Goal: Information Seeking & Learning: Learn about a topic

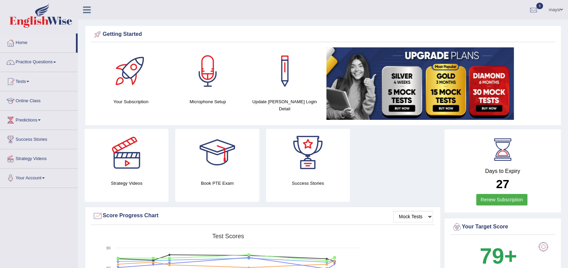
click at [469, 172] on h4 "Days to Expiry" at bounding box center [502, 171] width 102 height 6
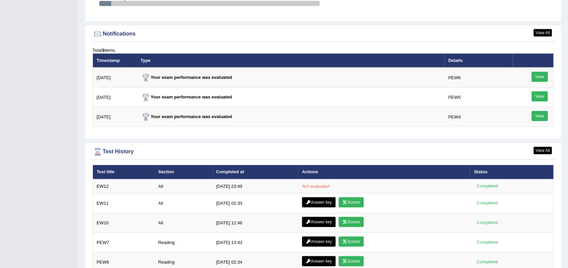
scroll to position [805, 0]
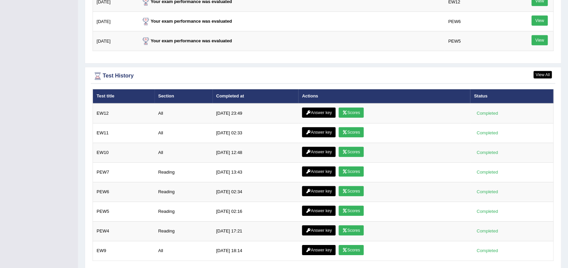
scroll to position [890, 0]
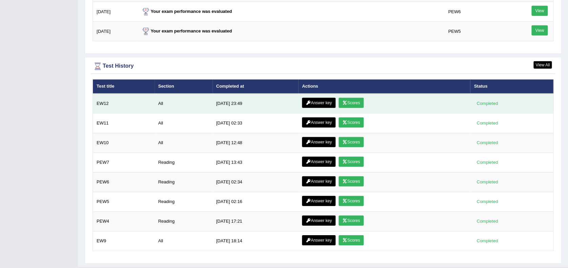
click at [345, 100] on link "Scores" at bounding box center [350, 103] width 25 height 10
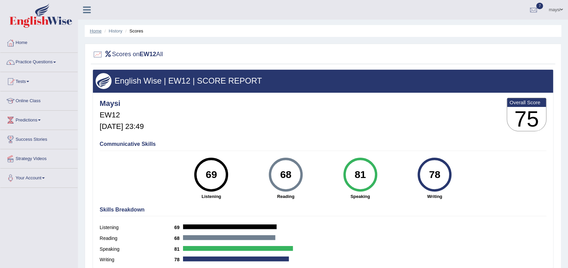
click at [96, 30] on link "Home" at bounding box center [96, 30] width 12 height 5
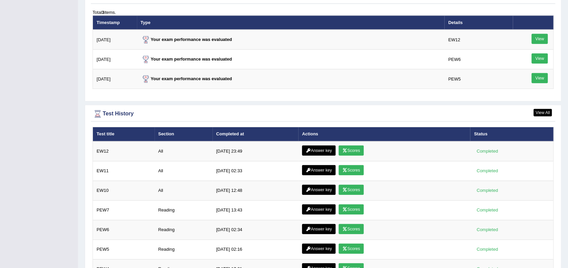
scroll to position [851, 0]
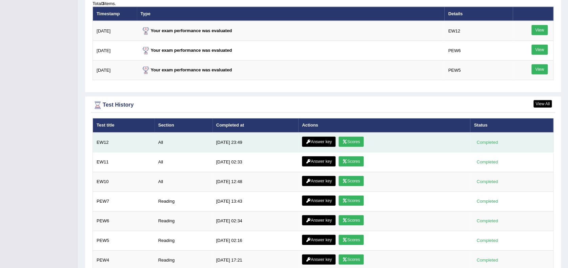
click at [323, 141] on link "Answer key" at bounding box center [319, 142] width 34 height 10
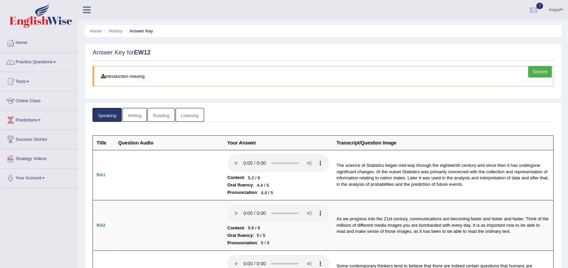
click at [130, 117] on link "Writing" at bounding box center [134, 115] width 24 height 14
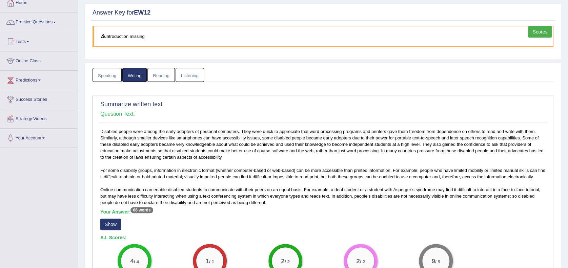
scroll to position [40, 0]
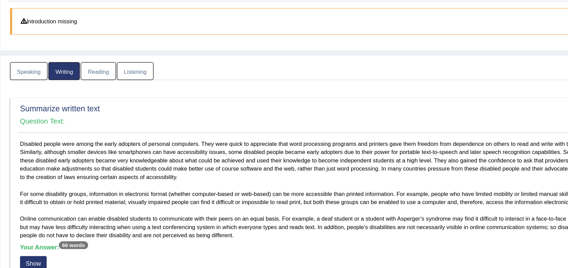
click at [190, 76] on link "Listening" at bounding box center [189, 75] width 28 height 14
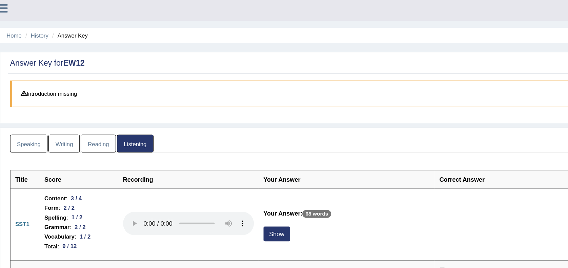
scroll to position [0, 0]
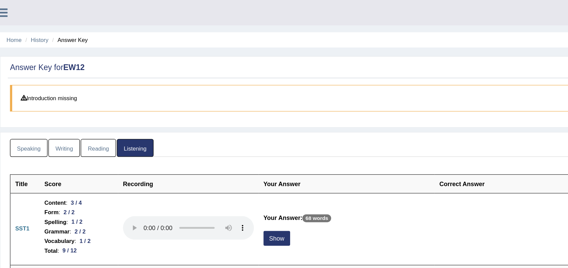
click at [162, 112] on link "Reading" at bounding box center [160, 115] width 27 height 14
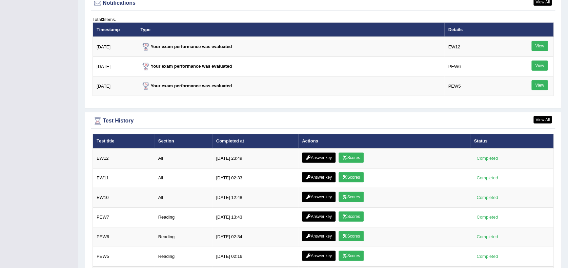
scroll to position [766, 0]
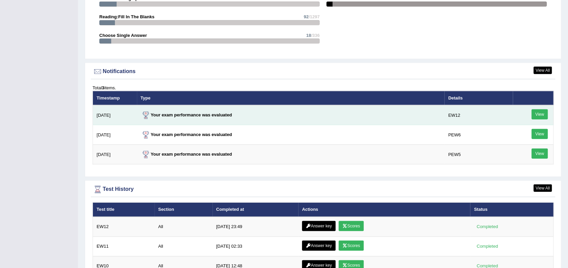
click at [542, 114] on link "View" at bounding box center [539, 114] width 16 height 10
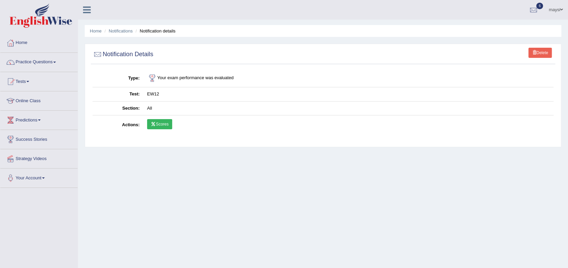
click at [165, 125] on link "Scores" at bounding box center [159, 124] width 25 height 10
click at [24, 40] on link "Home" at bounding box center [38, 42] width 77 height 17
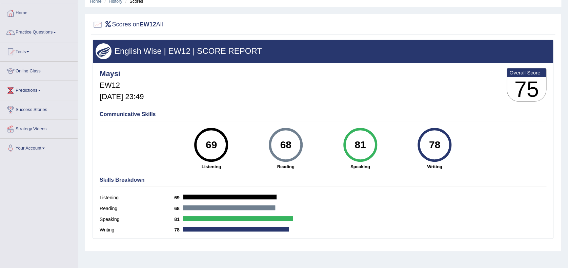
scroll to position [26, 0]
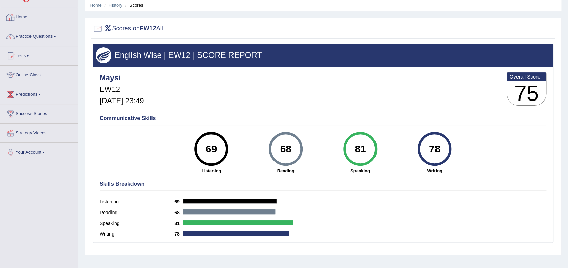
click at [20, 18] on link "Home" at bounding box center [38, 16] width 77 height 17
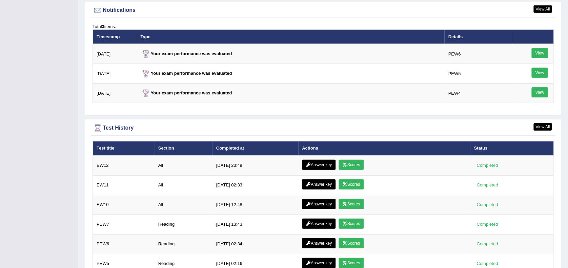
scroll to position [846, 0]
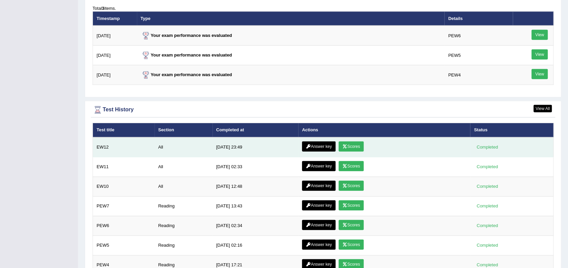
click at [308, 144] on link "Answer key" at bounding box center [319, 147] width 34 height 10
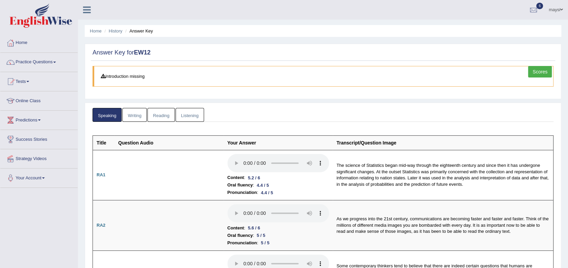
click at [145, 118] on link "Writing" at bounding box center [134, 115] width 24 height 14
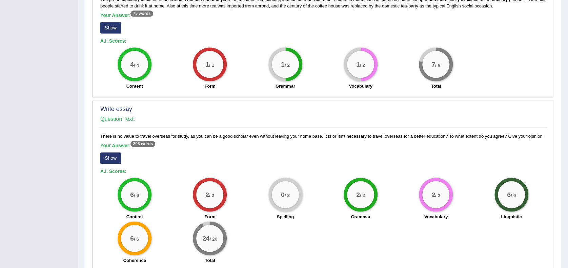
scroll to position [435, 0]
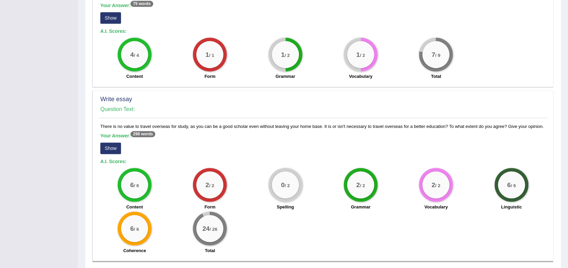
click at [110, 144] on button "Show" at bounding box center [110, 149] width 21 height 12
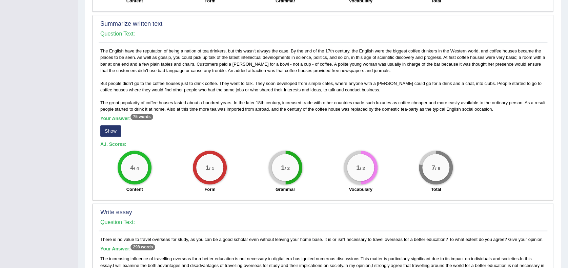
scroll to position [309, 0]
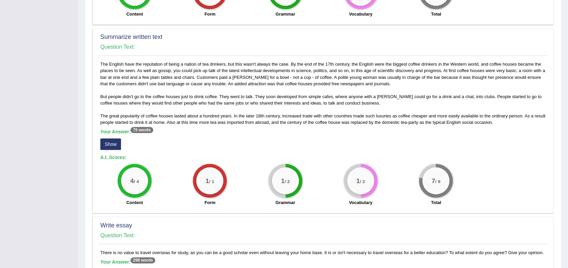
click at [115, 142] on button "Show" at bounding box center [110, 145] width 21 height 12
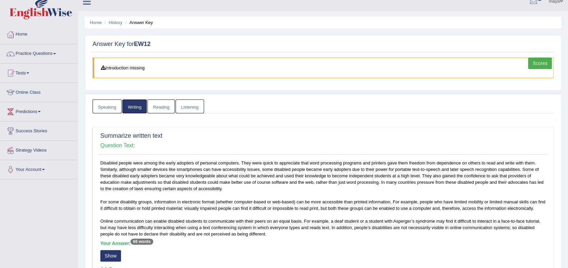
scroll to position [0, 0]
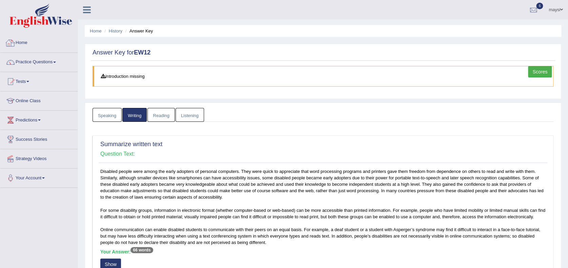
click at [22, 40] on link "Home" at bounding box center [38, 42] width 77 height 17
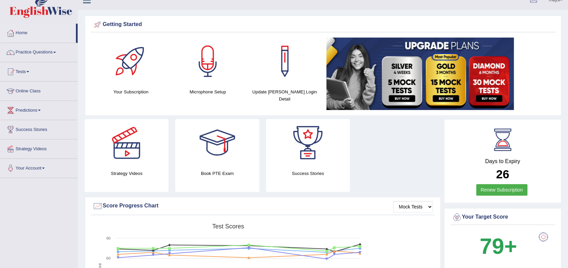
scroll to position [11, 0]
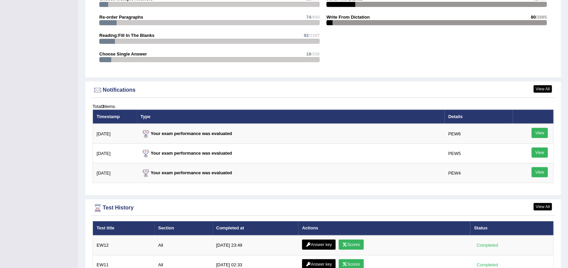
scroll to position [763, 0]
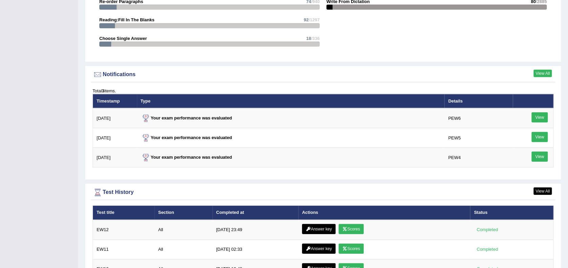
click at [539, 73] on link "View All" at bounding box center [542, 73] width 18 height 7
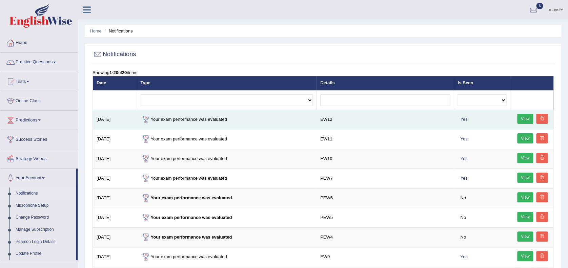
click at [525, 119] on link "View" at bounding box center [525, 119] width 16 height 10
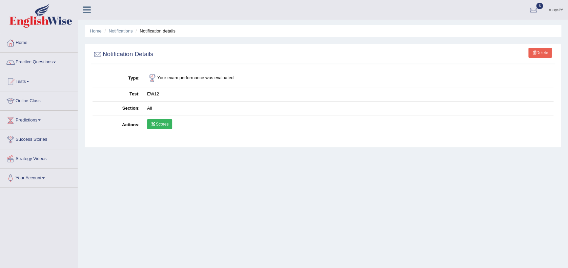
click at [161, 124] on link "Scores" at bounding box center [159, 124] width 25 height 10
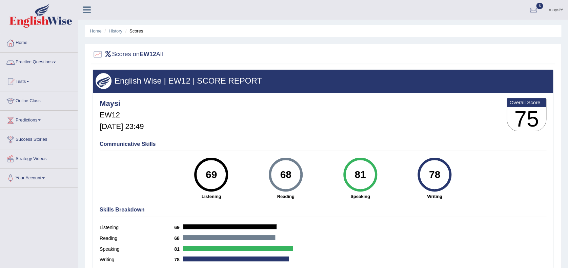
click at [34, 61] on link "Practice Questions" at bounding box center [38, 61] width 77 height 17
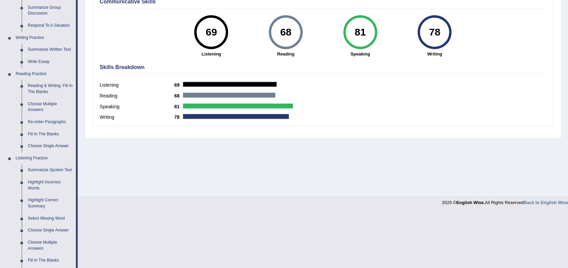
scroll to position [145, 0]
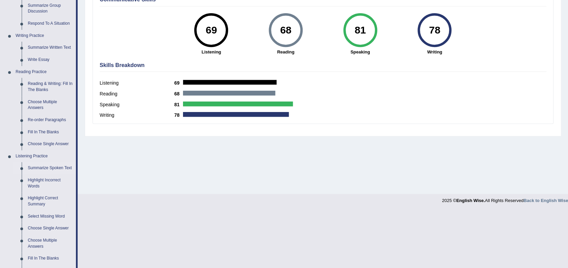
click at [47, 167] on link "Summarize Spoken Text" at bounding box center [50, 168] width 51 height 12
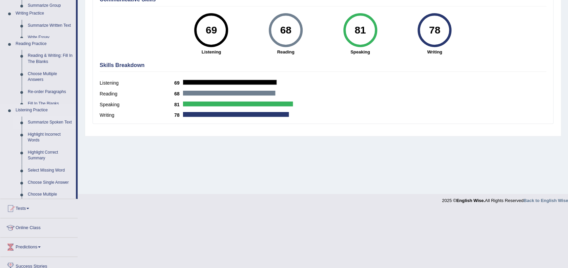
scroll to position [87, 0]
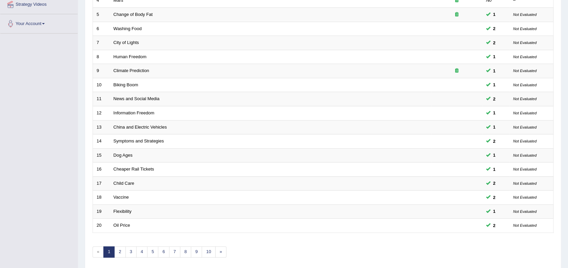
scroll to position [179, 0]
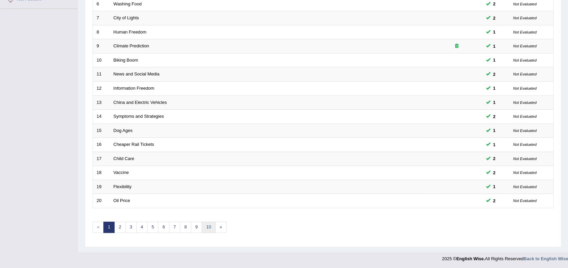
click at [209, 226] on link "10" at bounding box center [209, 227] width 14 height 11
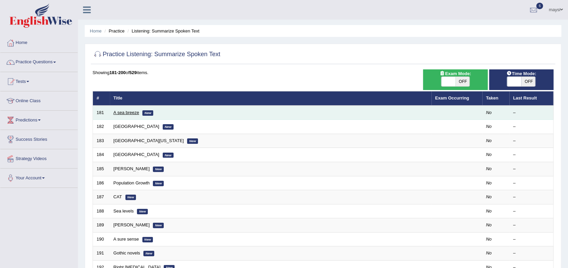
click at [122, 112] on link "A sea breeze" at bounding box center [126, 112] width 26 height 5
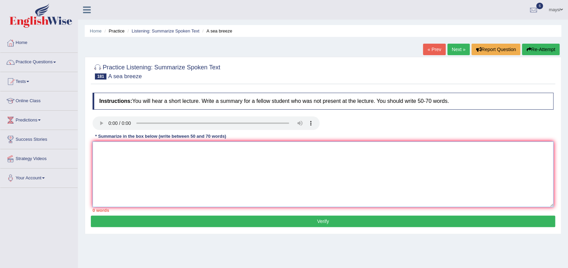
click at [130, 150] on textarea at bounding box center [322, 175] width 461 height 66
click at [549, 51] on button "Re-Attempt" at bounding box center [541, 50] width 38 height 12
click at [538, 48] on button "Re-Attempt" at bounding box center [541, 50] width 38 height 12
click at [141, 175] on textarea at bounding box center [322, 175] width 461 height 66
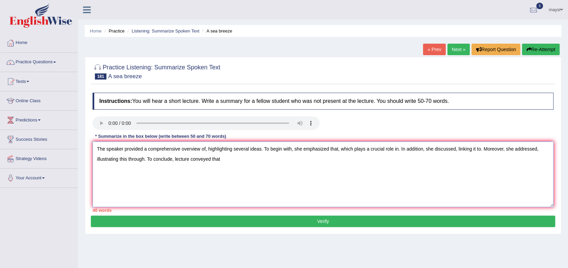
click at [173, 161] on textarea "The speaker provided a comprehensive overview of, highlighting several ideas. T…" at bounding box center [322, 175] width 461 height 66
click at [174, 160] on textarea "The speaker provided a comprehensive overview of, highlighting several ideas. T…" at bounding box center [322, 175] width 461 height 66
click at [183, 160] on textarea "The speaker provided a comprehensive overview of, highlighting several ideas. T…" at bounding box center [322, 175] width 461 height 66
click at [203, 148] on textarea "The speaker provided a comprehensive overview of, highlighting several ideas. T…" at bounding box center [322, 175] width 461 height 66
click at [364, 149] on textarea "The speaker provided a comprehensive overview of a sea breeze, highlighting sev…" at bounding box center [322, 175] width 461 height 66
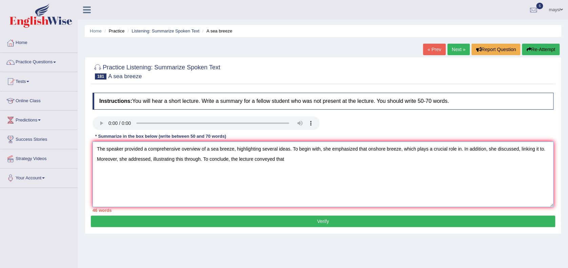
click at [371, 150] on textarea "The speaker provided a comprehensive overview of a sea breeze, highlighting sev…" at bounding box center [322, 175] width 461 height 66
click at [398, 147] on textarea "The speaker provided a comprehensive overview of a sea breeze, highlighting sev…" at bounding box center [322, 175] width 461 height 66
click at [483, 149] on textarea "The speaker provided a comprehensive overview of a sea breeze, highlighting sev…" at bounding box center [322, 175] width 461 height 66
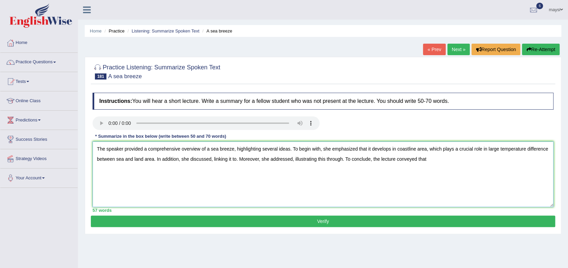
click at [210, 157] on textarea "The speaker provided a comprehensive overview of a sea breeze, highlighting sev…" at bounding box center [322, 175] width 461 height 66
click at [265, 158] on textarea "The speaker provided a comprehensive overview of a sea breeze, highlighting sev…" at bounding box center [322, 175] width 461 height 66
click at [387, 158] on textarea "The speaker provided a comprehensive overview of a sea breeze, highlighting sev…" at bounding box center [322, 175] width 461 height 66
click at [488, 159] on textarea "The speaker provided a comprehensive overview of a sea breeze, highlighting sev…" at bounding box center [322, 175] width 461 height 66
click at [147, 148] on textarea "The speaker provided a comprehensive overview of a sea breeze, highlighting sev…" at bounding box center [322, 175] width 461 height 66
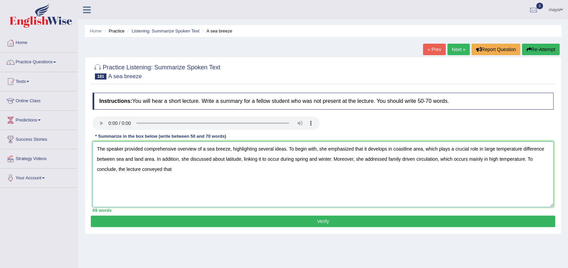
click at [492, 148] on textarea "The speaker provided comprehensive overview of a sea breeze, highlighting sever…" at bounding box center [322, 175] width 461 height 66
click at [142, 170] on textarea "The speaker provided comprehensive overview of a sea breeze, highlighting sever…" at bounding box center [322, 175] width 461 height 66
click at [143, 149] on textarea "The speaker provided comprehensive overview of a sea breeze, highlighting sever…" at bounding box center [322, 175] width 461 height 66
click at [266, 159] on textarea "The speaker provided a comprehensive overview of a sea breeze, highlighting sev…" at bounding box center [322, 175] width 461 height 66
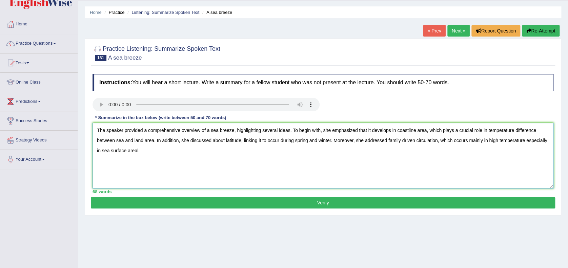
scroll to position [16, 0]
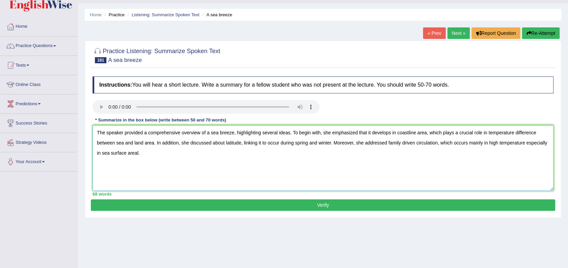
click at [278, 142] on textarea "The speaker provided a comprehensive overview of a sea breeze, highlighting sev…" at bounding box center [322, 158] width 461 height 66
click at [303, 145] on textarea "The speaker provided a comprehensive overview of a sea breeze, highlighting sev…" at bounding box center [322, 158] width 461 height 66
click at [139, 150] on textarea "The speaker provided a comprehensive overview of a sea breeze, highlighting sev…" at bounding box center [322, 158] width 461 height 66
type textarea "The speaker provided a comprehensive overview of a sea breeze, highlighting sev…"
click at [258, 199] on div "Instructions: You will hear a short lecture. Write a summary for a fellow stude…" at bounding box center [323, 136] width 464 height 126
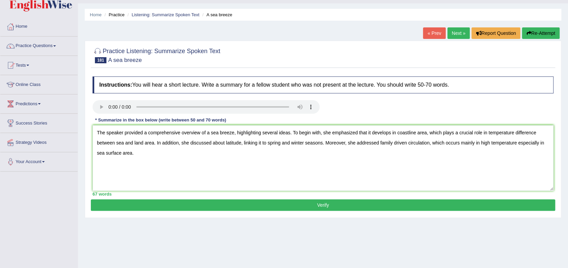
click at [258, 203] on button "Verify" at bounding box center [323, 205] width 464 height 12
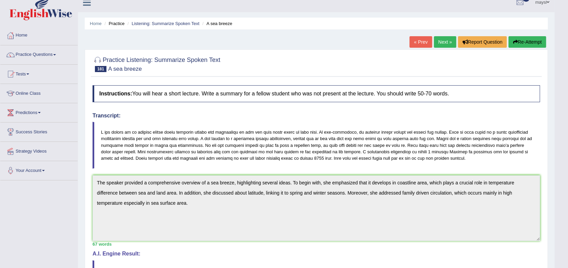
scroll to position [0, 0]
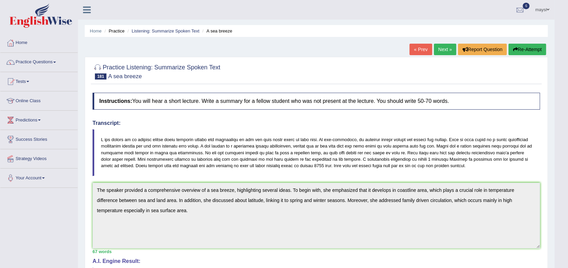
click at [447, 49] on link "Next »" at bounding box center [445, 50] width 22 height 12
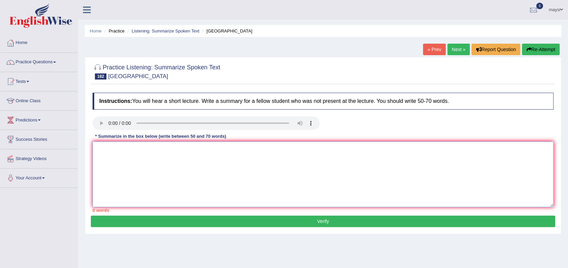
click at [112, 143] on textarea at bounding box center [322, 175] width 461 height 66
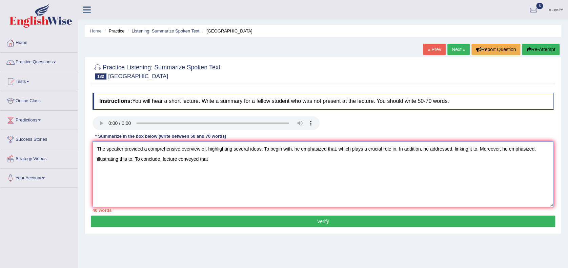
click at [204, 147] on textarea "The speaker provided a comprehensive overview of, highlighting several ideas. T…" at bounding box center [322, 175] width 461 height 66
click at [375, 150] on textarea "The speaker provided a comprehensive overview of European countries, highlighti…" at bounding box center [322, 175] width 461 height 66
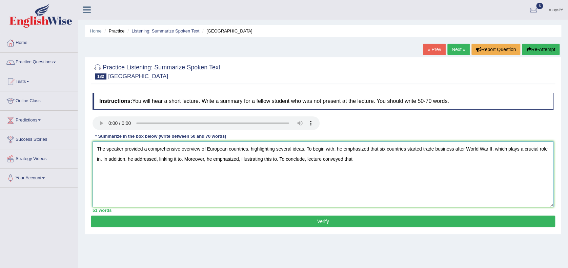
click at [101, 161] on textarea "The speaker provided a comprehensive overview of European countries, highlighti…" at bounding box center [322, 175] width 461 height 66
click at [187, 158] on textarea "The speaker provided a comprehensive overview of European countries, highlighti…" at bounding box center [322, 175] width 461 height 66
click at [329, 159] on textarea "The speaker provided a comprehensive overview of European countries, highlighti…" at bounding box center [322, 175] width 461 height 66
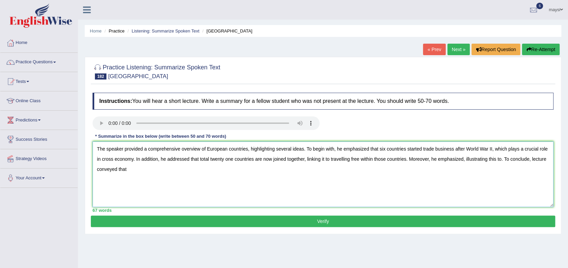
click at [463, 157] on textarea "The speaker provided a comprehensive overview of European countries, highlighti…" at bounding box center [322, 175] width 461 height 66
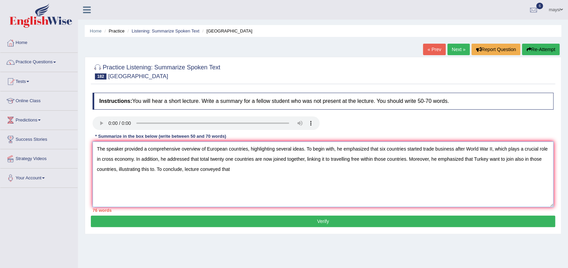
click at [249, 168] on textarea "The speaker provided a comprehensive overview of European countries, highlighti…" at bounding box center [322, 175] width 461 height 66
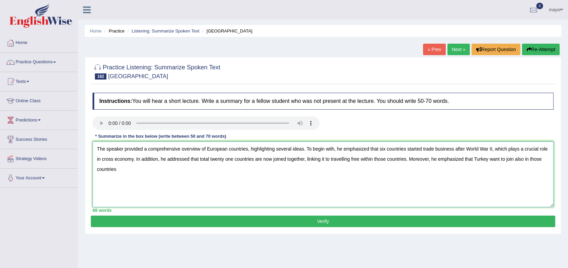
click at [209, 159] on textarea "The speaker provided a comprehensive overview of European countries, highlighti…" at bounding box center [322, 175] width 461 height 66
drag, startPoint x: 336, startPoint y: 158, endPoint x: 412, endPoint y: 162, distance: 76.0
click at [412, 162] on textarea "The speaker provided a comprehensive overview of European countries, highlighti…" at bounding box center [322, 175] width 461 height 66
drag, startPoint x: 416, startPoint y: 160, endPoint x: 427, endPoint y: 173, distance: 17.0
click at [427, 173] on textarea "The speaker provided a comprehensive overview of European countries, highlighti…" at bounding box center [322, 175] width 461 height 66
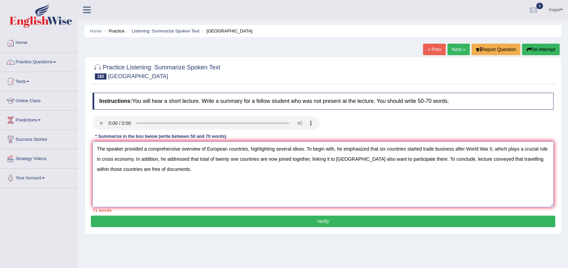
click at [146, 148] on textarea "The speaker provided a comprehensive overview of European countries, highlighti…" at bounding box center [322, 175] width 461 height 66
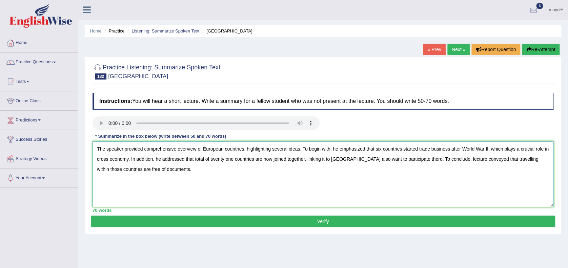
click at [122, 170] on textarea "The speaker provided comprehensive overview of European countries, highlighting…" at bounding box center [322, 175] width 461 height 66
click at [285, 157] on textarea "The speaker provided comprehensive overview of European countries, highlighting…" at bounding box center [322, 175] width 461 height 66
click at [513, 146] on textarea "The speaker provided comprehensive overview of European countries, highlighting…" at bounding box center [322, 175] width 461 height 66
type textarea "The speaker provided comprehensive overview of European countries, highlighting…"
click at [450, 220] on button "Verify" at bounding box center [323, 222] width 464 height 12
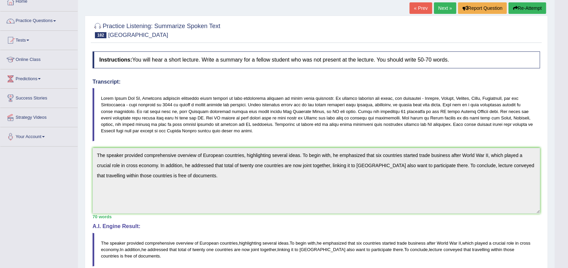
scroll to position [42, 0]
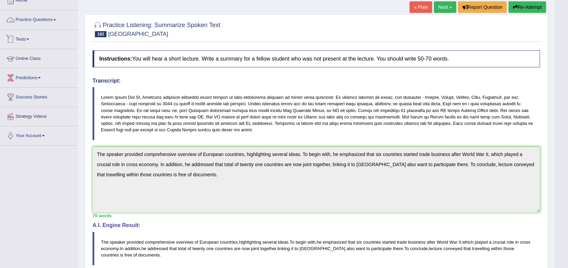
click at [54, 22] on link "Practice Questions" at bounding box center [38, 18] width 77 height 17
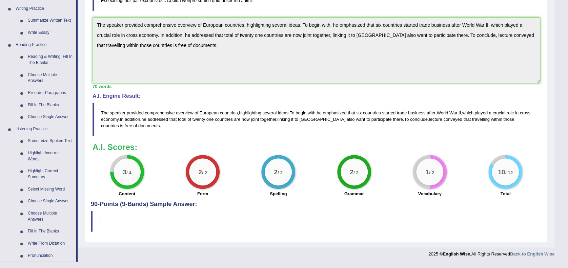
scroll to position [192, 0]
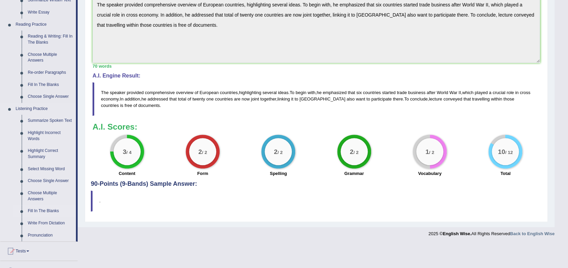
click at [44, 210] on link "Fill In The Blanks" at bounding box center [50, 211] width 51 height 12
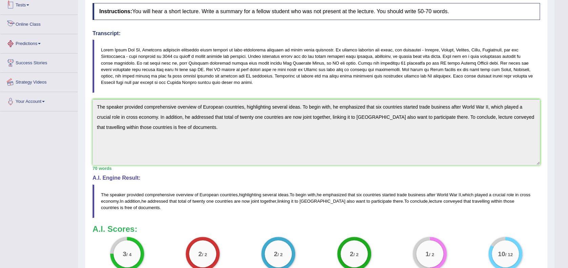
scroll to position [123, 0]
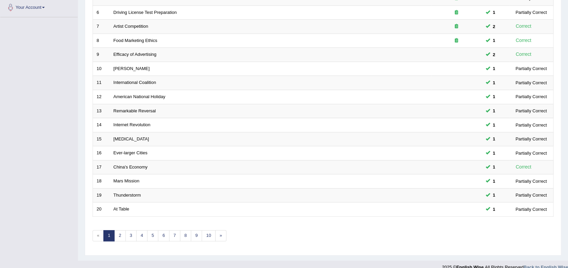
scroll to position [179, 0]
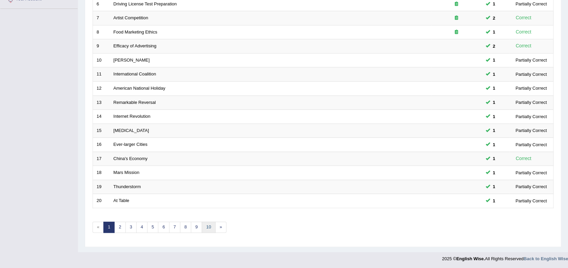
click at [208, 227] on link "10" at bounding box center [209, 227] width 14 height 11
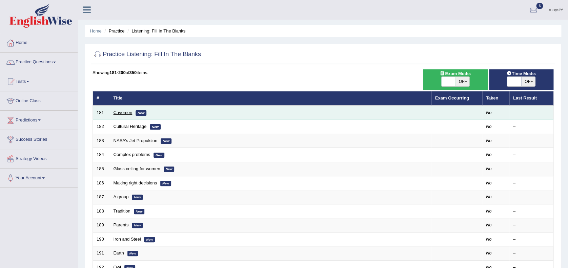
click at [123, 111] on link "Cavemen" at bounding box center [122, 112] width 19 height 5
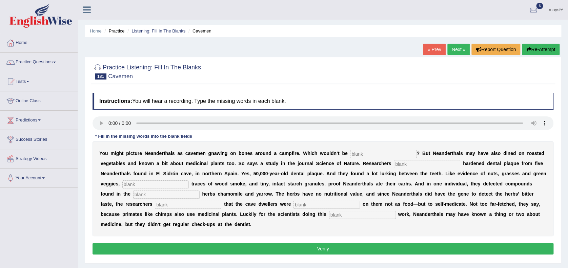
click at [350, 154] on input "text" at bounding box center [383, 154] width 66 height 8
type input "inaccurate"
click at [394, 165] on input "text" at bounding box center [427, 164] width 66 height 8
type input "analyzed"
click at [189, 181] on input "text" at bounding box center [155, 185] width 66 height 8
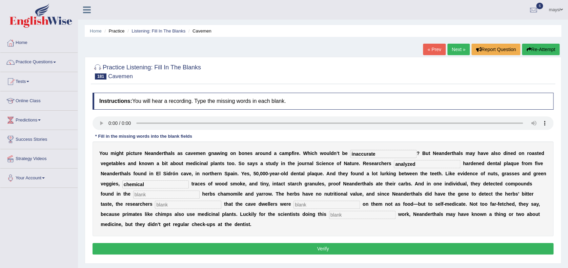
type input "chemical"
click at [471, 180] on div "Y o u m i g h t p i c t u r e N e a n d e r t h a l s a s c a v e m e n g n a w…" at bounding box center [322, 189] width 461 height 95
click at [199, 191] on input "text" at bounding box center [166, 195] width 66 height 8
type input "medicinal"
click at [329, 214] on input "text" at bounding box center [362, 215] width 66 height 8
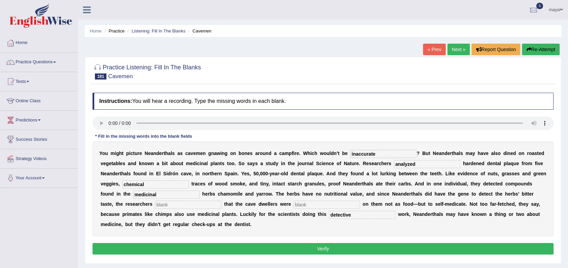
type input "detective"
click at [293, 204] on input "text" at bounding box center [326, 205] width 66 height 8
type input "matching"
click at [221, 201] on input "text" at bounding box center [188, 205] width 66 height 8
type input "speculate"
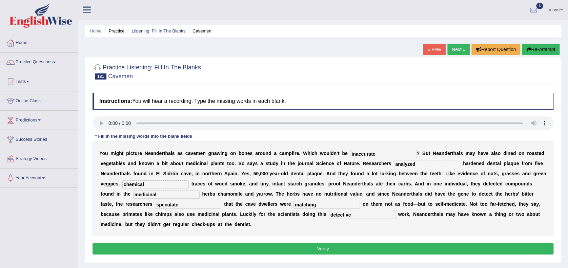
click at [383, 243] on button "Verify" at bounding box center [322, 249] width 461 height 12
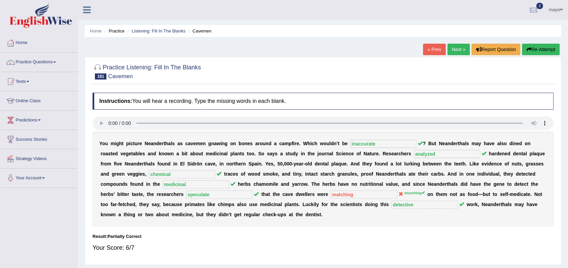
click at [458, 46] on link "Next »" at bounding box center [458, 50] width 22 height 12
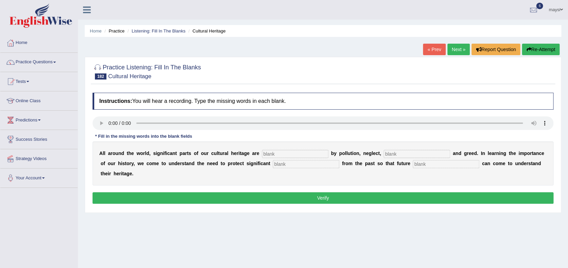
click at [271, 151] on input "text" at bounding box center [295, 154] width 66 height 8
type input "r"
type input "treatne"
click at [387, 152] on input "text" at bounding box center [416, 154] width 66 height 8
type input "careless"
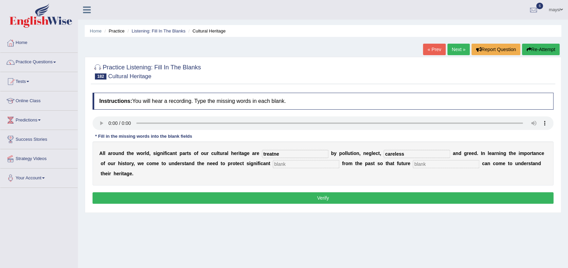
click at [273, 165] on input "text" at bounding box center [306, 164] width 66 height 8
type input "remain"
click at [413, 164] on input "text" at bounding box center [446, 164] width 66 height 8
type input "generation"
click at [273, 163] on input "remain" at bounding box center [306, 164] width 66 height 8
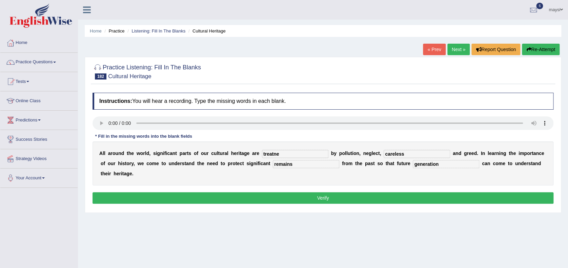
type input "remains"
click at [273, 156] on input "treatne" at bounding box center [295, 154] width 66 height 8
type input "threatened"
click at [385, 156] on input "careless" at bounding box center [416, 154] width 66 height 8
type input "carelessness"
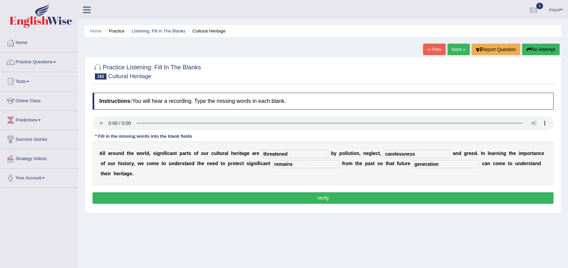
click at [273, 167] on input "remains" at bounding box center [306, 164] width 66 height 8
click at [413, 168] on input "generation" at bounding box center [446, 164] width 66 height 8
type input "generations"
click at [345, 192] on button "Verify" at bounding box center [322, 198] width 461 height 12
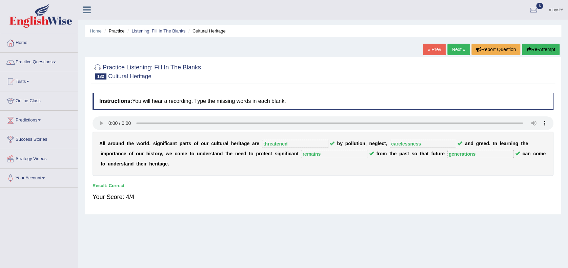
click at [458, 51] on link "Next »" at bounding box center [458, 50] width 22 height 12
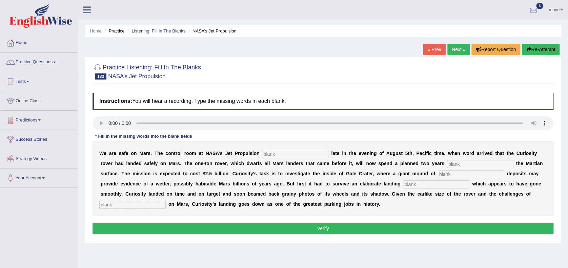
click at [291, 152] on input "text" at bounding box center [295, 154] width 66 height 8
type input "laboratory"
click at [447, 163] on input "text" at bounding box center [480, 164] width 66 height 8
type input "exploring"
click at [438, 176] on input "text" at bounding box center [471, 174] width 66 height 8
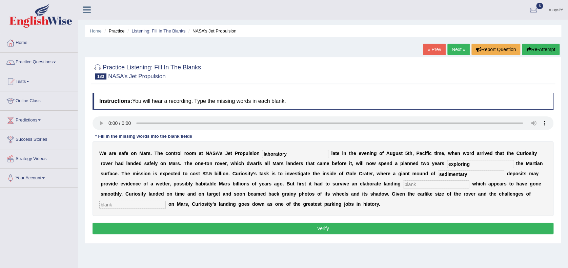
type input "sedimentary"
click at [403, 183] on input "text" at bounding box center [436, 185] width 66 height 8
type input "sequence"
click at [166, 201] on input "text" at bounding box center [132, 205] width 66 height 8
type input "landing"
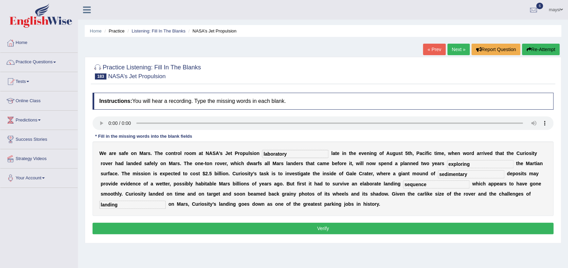
click at [352, 226] on button "Verify" at bounding box center [322, 229] width 461 height 12
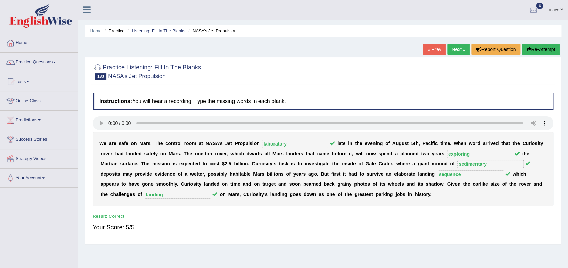
click at [460, 51] on link "Next »" at bounding box center [458, 50] width 22 height 12
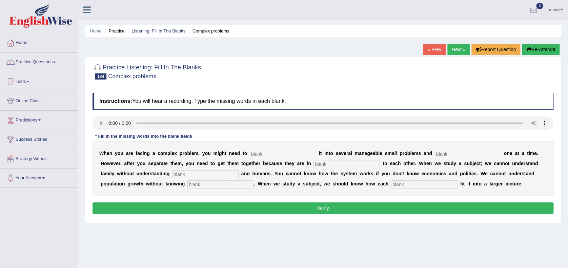
click at [391, 186] on input "text" at bounding box center [424, 185] width 66 height 8
type input "component"
click at [187, 184] on input "text" at bounding box center [220, 185] width 66 height 8
type input "biology"
click at [172, 174] on input "text" at bounding box center [205, 174] width 66 height 8
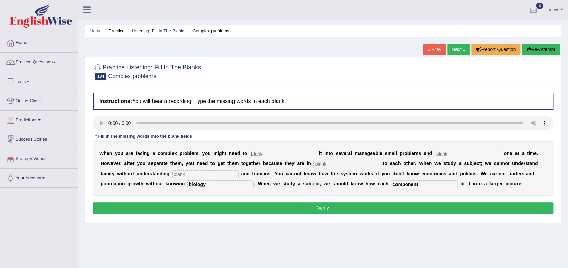
click at [251, 152] on input "text" at bounding box center [283, 154] width 66 height 8
type input "break"
click at [435, 152] on input "text" at bounding box center [468, 154] width 66 height 8
type input "s"
click at [313, 165] on input "text" at bounding box center [346, 164] width 66 height 8
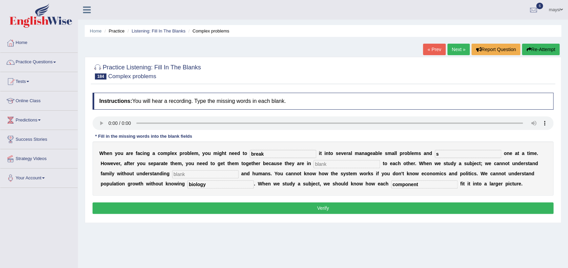
click at [435, 157] on input "s" at bounding box center [468, 154] width 66 height 8
type input "solve"
click at [313, 162] on input "text" at bounding box center [346, 164] width 66 height 8
type input "relation"
click at [172, 175] on input "text" at bounding box center [205, 174] width 66 height 8
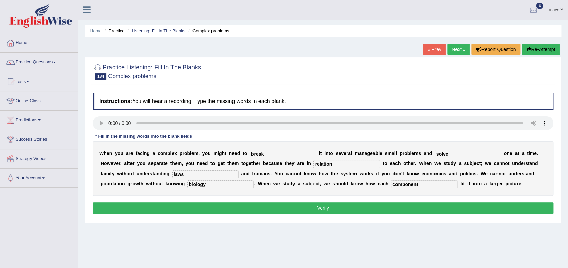
type input "laws"
click at [194, 209] on button "Verify" at bounding box center [322, 209] width 461 height 12
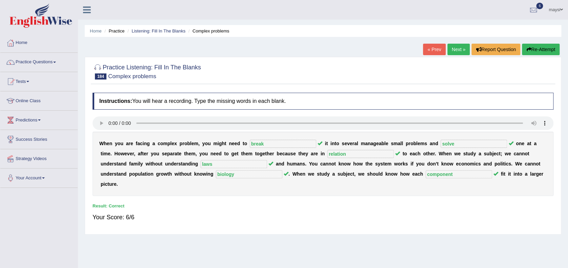
click at [459, 52] on link "Next »" at bounding box center [458, 50] width 22 height 12
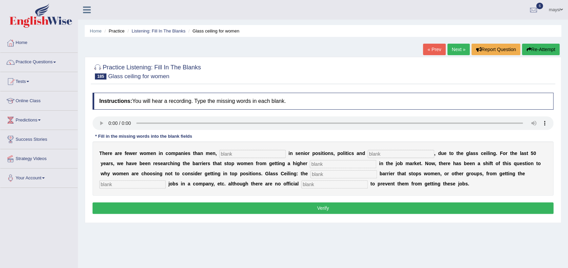
click at [301, 186] on input "text" at bounding box center [334, 185] width 66 height 8
type input "rules"
click at [166, 181] on input "text" at bounding box center [132, 185] width 66 height 8
type input "best"
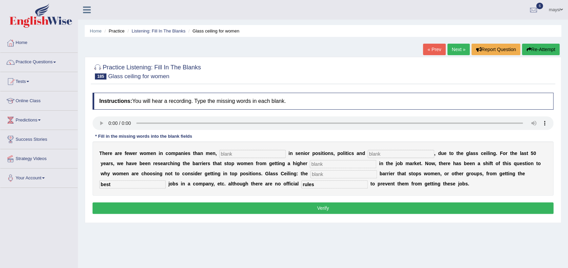
click at [310, 172] on input "text" at bounding box center [343, 174] width 66 height 8
type input "imaginary"
click at [310, 166] on input "text" at bounding box center [343, 164] width 66 height 8
type input "position"
click at [367, 154] on input "text" at bounding box center [400, 154] width 66 height 8
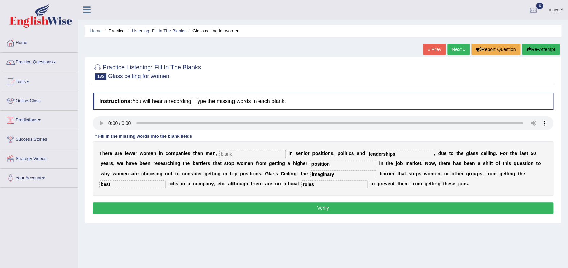
type input "leaderships"
click at [247, 151] on input "text" at bounding box center [252, 154] width 66 height 8
type input "especially"
click at [312, 209] on button "Verify" at bounding box center [322, 209] width 461 height 12
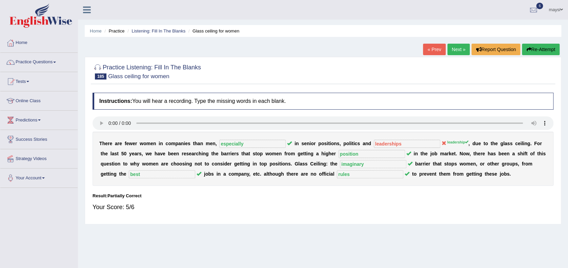
click at [430, 46] on link "« Prev" at bounding box center [434, 50] width 22 height 12
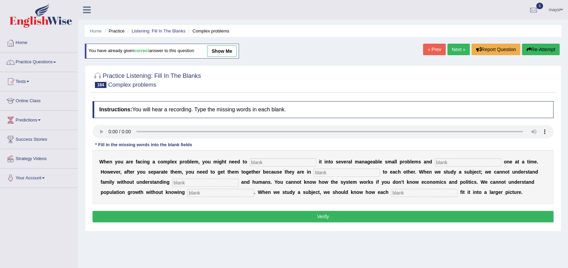
click at [225, 52] on link "show me" at bounding box center [221, 51] width 29 height 12
type input "break"
type input "solve"
type input "relation"
type input "laws"
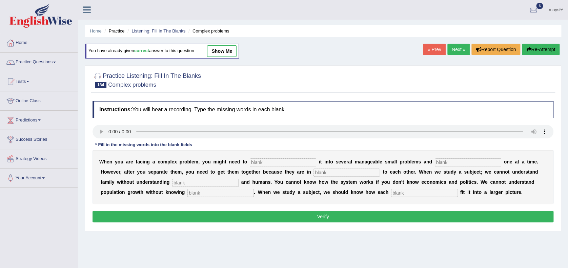
type input "biology"
type input "component"
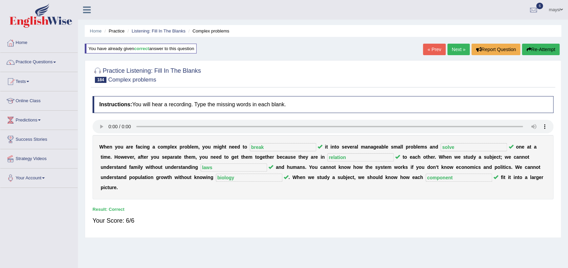
click at [439, 48] on link "« Prev" at bounding box center [434, 50] width 22 height 12
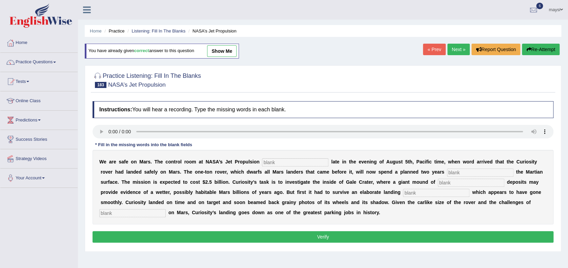
click at [227, 50] on link "show me" at bounding box center [221, 51] width 29 height 12
type input "laboratory"
type input "exploring"
type input "sedimentary"
type input "sequence"
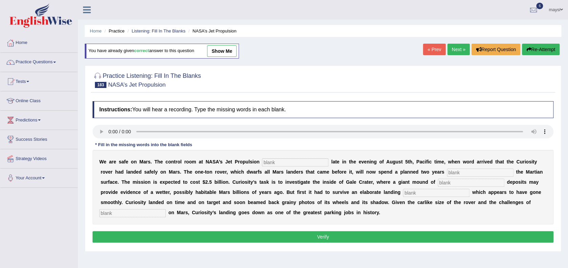
type input "landing"
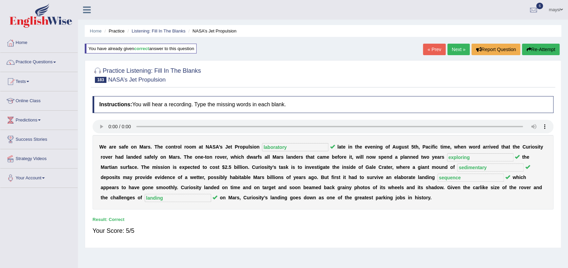
click at [433, 48] on link "« Prev" at bounding box center [434, 50] width 22 height 12
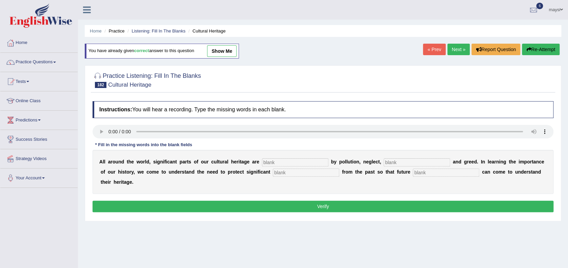
click at [228, 52] on link "show me" at bounding box center [221, 51] width 29 height 12
type input "threatened"
type input "carelessness"
type input "remains"
type input "generations"
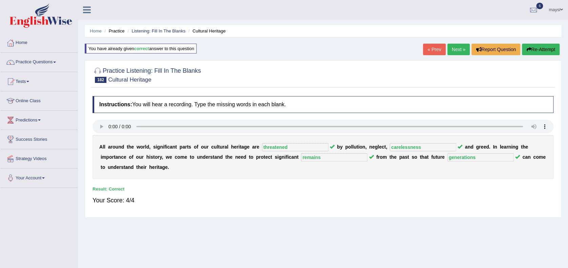
click at [429, 49] on link "« Prev" at bounding box center [434, 50] width 22 height 12
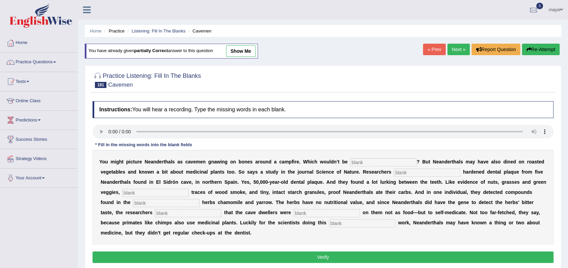
click at [235, 49] on link "show me" at bounding box center [240, 51] width 29 height 12
type input "inaccurate"
type input "analyzed"
type input "chemical"
type input "medicinal"
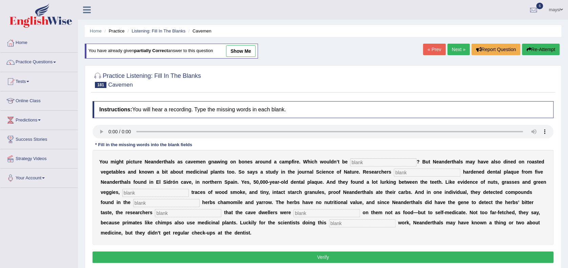
type input "speculate"
type input "matching"
type input "detective"
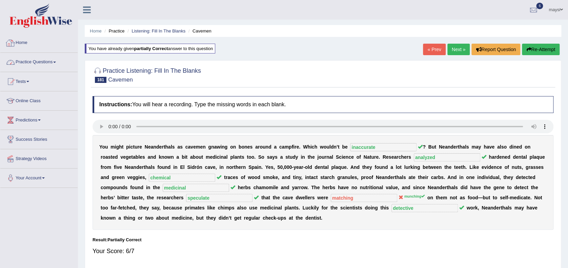
click at [52, 62] on link "Practice Questions" at bounding box center [38, 61] width 77 height 17
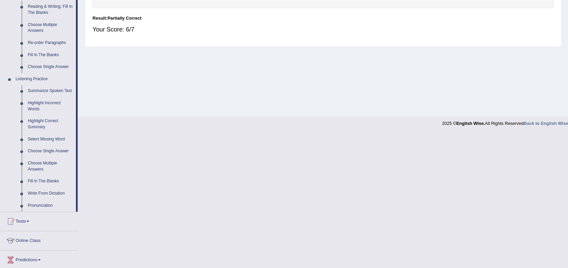
scroll to position [222, 0]
click at [49, 104] on link "Highlight Incorrect Words" at bounding box center [50, 106] width 51 height 18
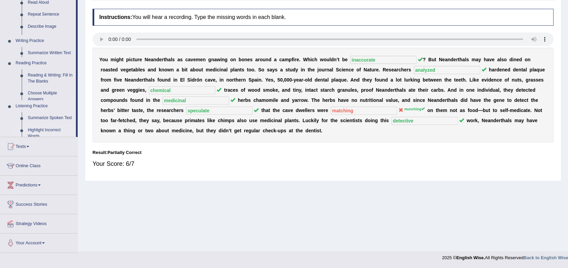
scroll to position [87, 0]
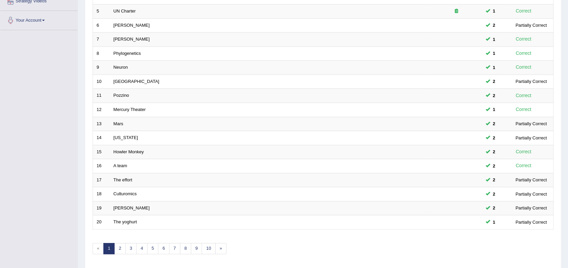
scroll to position [179, 0]
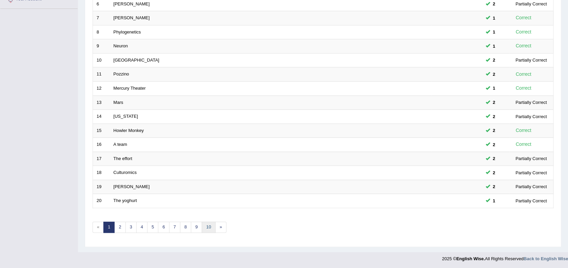
click at [209, 224] on link "10" at bounding box center [209, 227] width 14 height 11
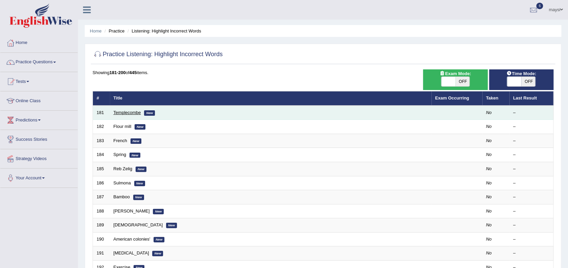
click at [135, 112] on link "Templecombe" at bounding box center [126, 112] width 27 height 5
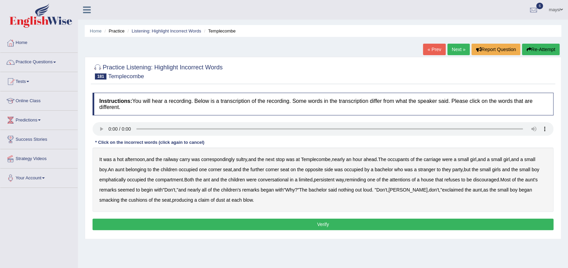
click at [501, 161] on b "small" at bounding box center [495, 159] width 11 height 5
click at [449, 170] on b "they" at bounding box center [446, 169] width 9 height 5
click at [434, 181] on b "house" at bounding box center [427, 179] width 13 height 5
click at [198, 202] on b "claim" at bounding box center [203, 199] width 11 height 5
click at [236, 225] on button "Verify" at bounding box center [322, 225] width 461 height 12
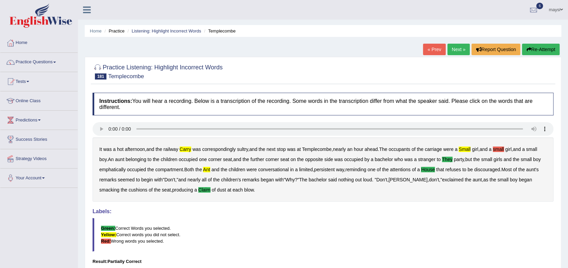
click at [453, 49] on link "Next »" at bounding box center [458, 50] width 22 height 12
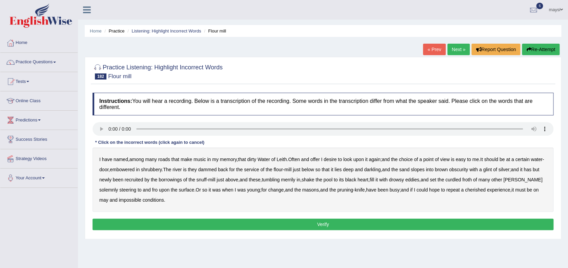
click at [167, 161] on b "roads" at bounding box center [164, 159] width 12 height 5
click at [320, 160] on b "offer" at bounding box center [314, 159] width 9 height 5
click at [509, 169] on b "silver" at bounding box center [503, 169] width 11 height 5
click at [528, 49] on icon "button" at bounding box center [528, 49] width 5 height 5
click at [164, 160] on b "roads" at bounding box center [164, 159] width 12 height 5
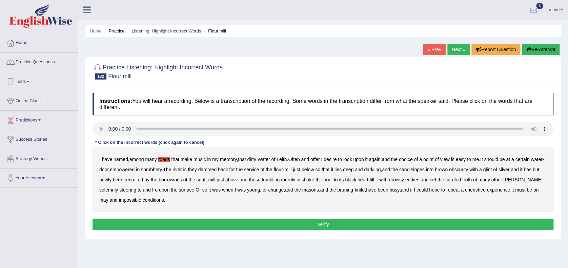
click at [320, 160] on b "offer" at bounding box center [314, 159] width 9 height 5
click at [509, 167] on b "silver" at bounding box center [503, 169] width 11 height 5
click at [182, 219] on button "Verify" at bounding box center [322, 225] width 461 height 12
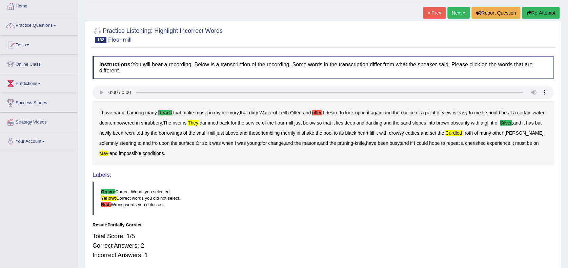
scroll to position [36, 0]
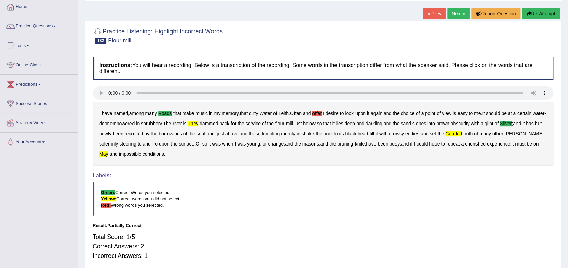
click at [456, 14] on link "Next »" at bounding box center [458, 14] width 22 height 12
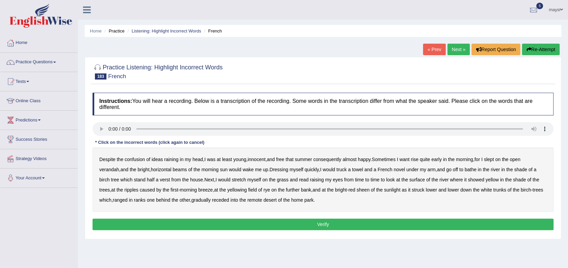
click at [168, 160] on b "raining" at bounding box center [171, 159] width 14 height 5
click at [409, 160] on b "want" at bounding box center [404, 159] width 10 height 5
click at [137, 182] on b "stand" at bounding box center [140, 179] width 12 height 5
click at [495, 180] on b "yellow" at bounding box center [491, 179] width 13 height 5
click at [273, 200] on b "desert" at bounding box center [269, 199] width 13 height 5
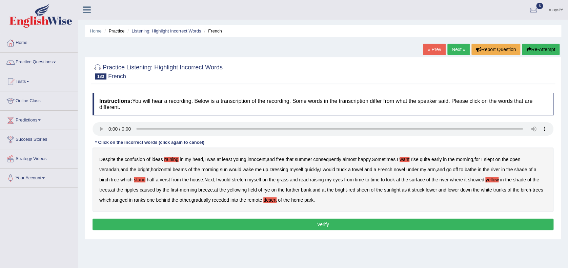
click at [291, 222] on button "Verify" at bounding box center [322, 225] width 461 height 12
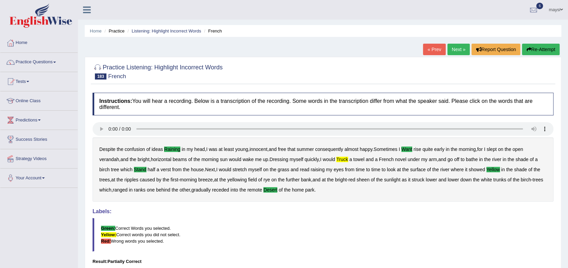
click at [459, 44] on link "Next »" at bounding box center [458, 50] width 22 height 12
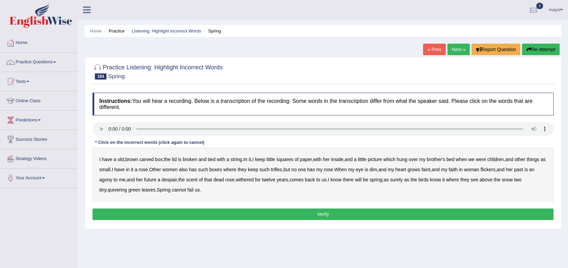
click at [329, 158] on b "her" at bounding box center [325, 159] width 7 height 5
click at [326, 181] on b "us" at bounding box center [323, 179] width 5 height 5
click at [523, 169] on b "past" at bounding box center [518, 169] width 9 height 5
click at [459, 180] on b "where" at bounding box center [452, 179] width 13 height 5
click at [179, 208] on div "Instructions: You will hear a recording. Below is a transcription of the record…" at bounding box center [323, 157] width 464 height 136
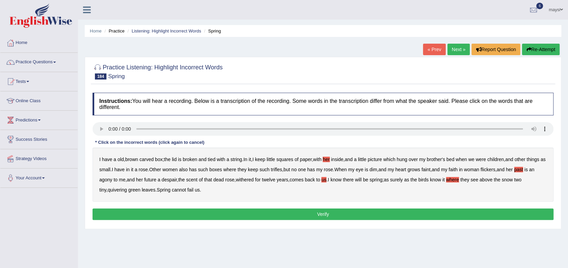
click at [185, 215] on button "Verify" at bounding box center [322, 215] width 461 height 12
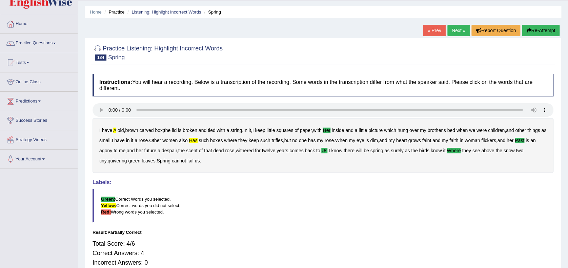
scroll to position [18, 0]
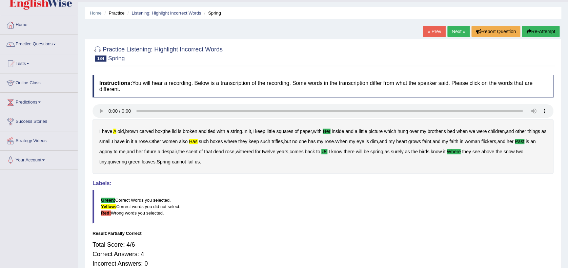
click at [455, 33] on link "Next »" at bounding box center [458, 32] width 22 height 12
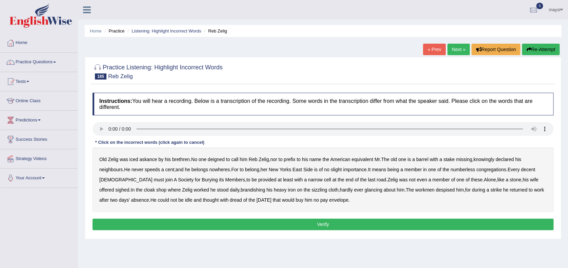
click at [448, 161] on b "stake" at bounding box center [448, 159] width 11 height 5
click at [368, 181] on b "last" at bounding box center [371, 179] width 7 height 5
click at [483, 180] on b "Alone" at bounding box center [489, 179] width 12 height 5
click at [423, 223] on button "Verify" at bounding box center [322, 225] width 461 height 12
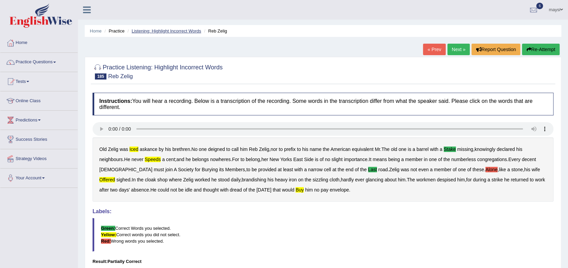
click at [156, 32] on link "Listening: Highlight Incorrect Words" at bounding box center [165, 30] width 69 height 5
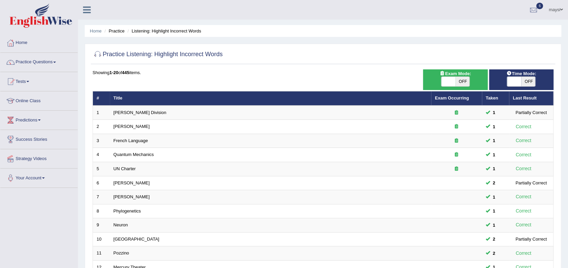
click at [523, 81] on span "OFF" at bounding box center [528, 81] width 14 height 9
checkbox input "true"
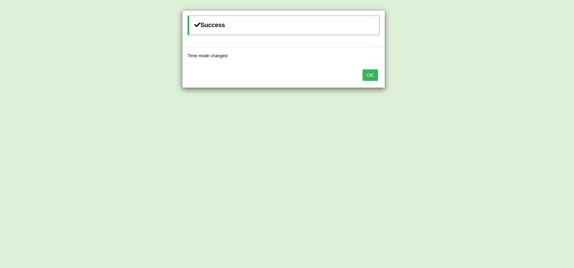
click at [376, 76] on button "OK" at bounding box center [371, 75] width 16 height 12
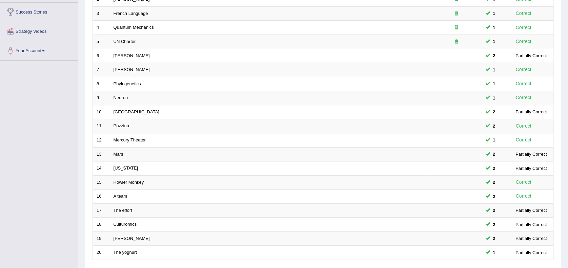
scroll to position [179, 0]
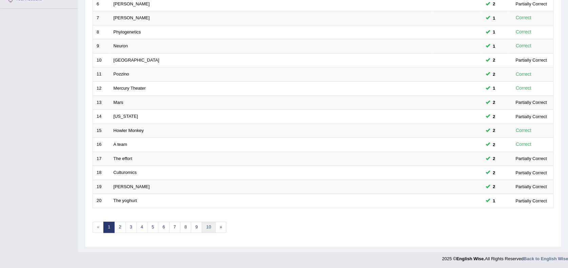
click at [208, 226] on link "10" at bounding box center [209, 227] width 14 height 11
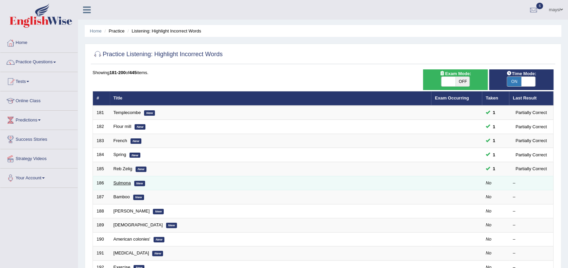
click at [128, 184] on link "Sulmona" at bounding box center [121, 183] width 17 height 5
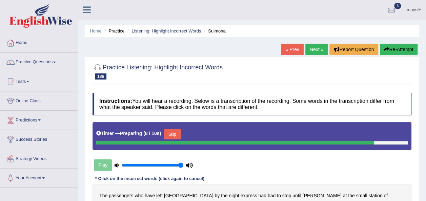
drag, startPoint x: 572, startPoint y: 0, endPoint x: 250, endPoint y: 61, distance: 327.1
click at [250, 61] on div at bounding box center [251, 71] width 319 height 21
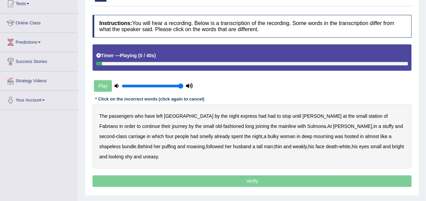
scroll to position [79, 0]
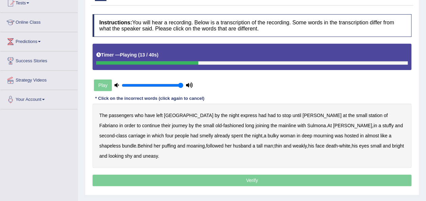
click at [245, 125] on b "long" at bounding box center [249, 125] width 9 height 5
click at [173, 133] on b "four" at bounding box center [169, 135] width 8 height 5
click at [199, 137] on b "smelly" at bounding box center [206, 135] width 14 height 5
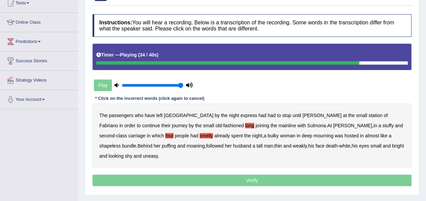
click at [256, 146] on b "tall" at bounding box center [259, 145] width 6 height 5
click at [323, 175] on p "Verify" at bounding box center [251, 181] width 319 height 12
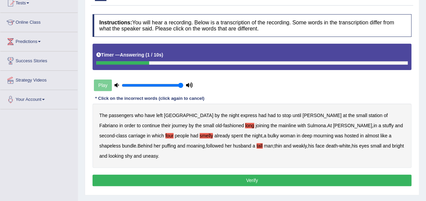
click at [323, 175] on button "Verify" at bounding box center [251, 181] width 319 height 12
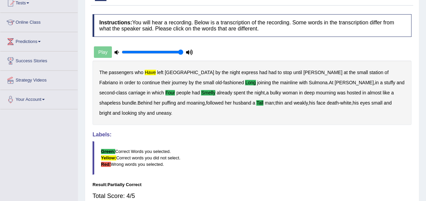
click at [150, 71] on b "have" at bounding box center [150, 72] width 11 height 5
click at [268, 71] on b "had" at bounding box center [272, 72] width 8 height 5
click at [256, 132] on h4 "Labels:" at bounding box center [251, 135] width 319 height 6
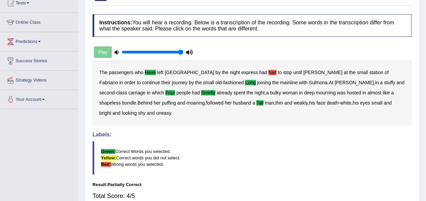
click at [268, 72] on b "had" at bounding box center [272, 72] width 8 height 5
click at [258, 141] on blockquote "Green: Correct Words you selected. Yellow: Correct words you did not select. Re…" at bounding box center [251, 158] width 319 height 34
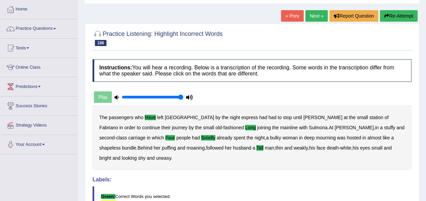
scroll to position [12, 0]
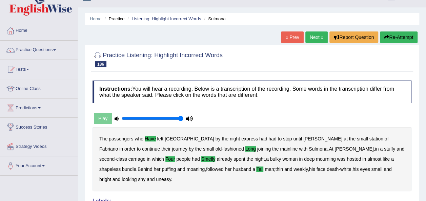
click at [311, 35] on link "Next »" at bounding box center [316, 37] width 22 height 12
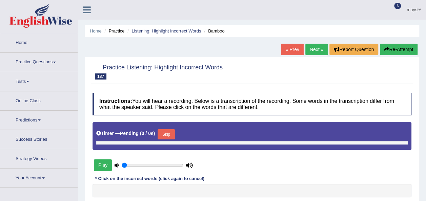
type input "1"
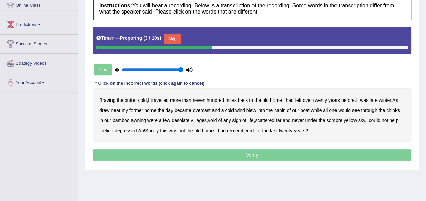
scroll to position [95, 0]
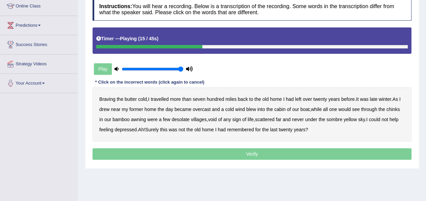
click at [400, 97] on b "I" at bounding box center [399, 99] width 1 height 5
click at [342, 109] on b "would" at bounding box center [344, 109] width 13 height 5
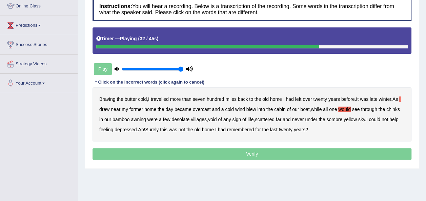
click at [301, 121] on b "never" at bounding box center [298, 119] width 12 height 5
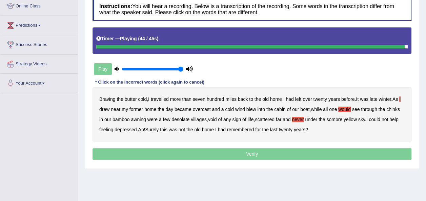
click at [271, 131] on b "last" at bounding box center [273, 129] width 7 height 5
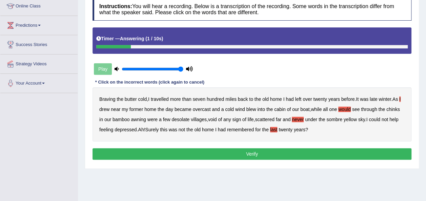
click at [254, 157] on button "Verify" at bounding box center [251, 154] width 319 height 12
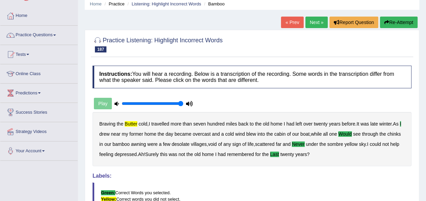
scroll to position [14, 0]
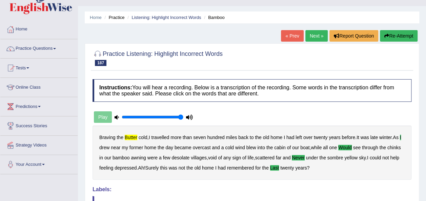
click at [315, 38] on link "Next »" at bounding box center [316, 36] width 22 height 12
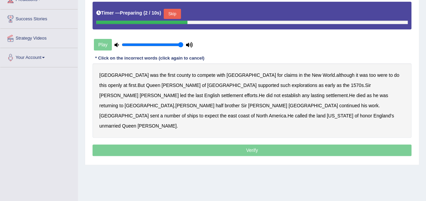
scroll to position [122, 0]
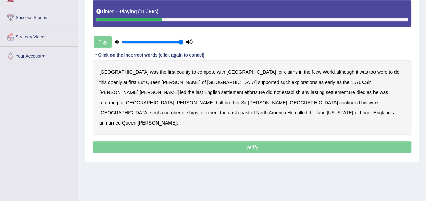
click at [377, 71] on b "were" at bounding box center [382, 71] width 10 height 5
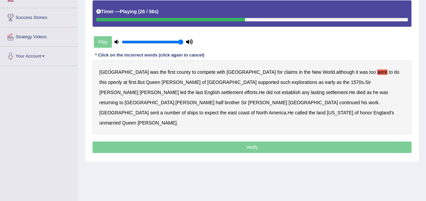
click at [203, 90] on b "last" at bounding box center [198, 92] width 7 height 5
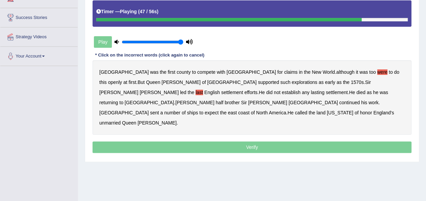
click at [205, 110] on b "expect" at bounding box center [212, 112] width 14 height 5
click at [354, 110] on b "of" at bounding box center [356, 112] width 4 height 5
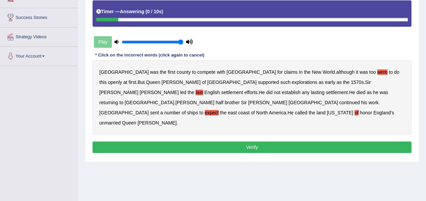
click at [289, 142] on button "Verify" at bounding box center [251, 148] width 319 height 12
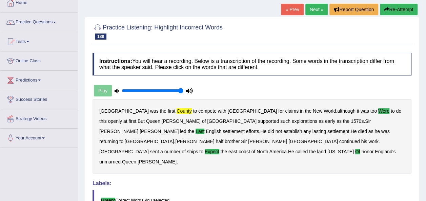
scroll to position [27, 0]
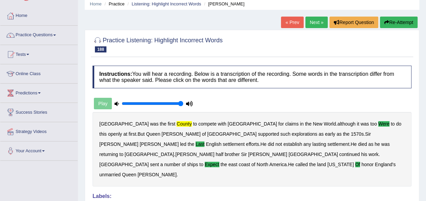
click at [321, 23] on link "Next »" at bounding box center [316, 23] width 22 height 12
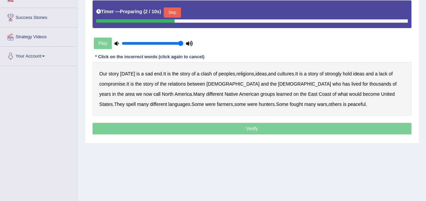
scroll to position [108, 0]
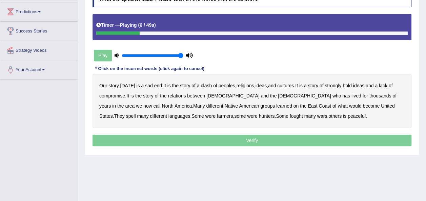
click at [154, 84] on b "end" at bounding box center [158, 85] width 8 height 5
click at [346, 86] on b "hold" at bounding box center [346, 85] width 9 height 5
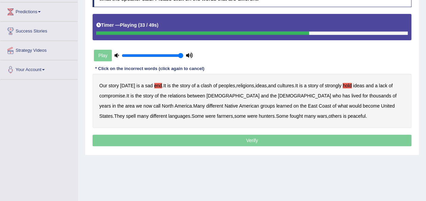
click at [276, 104] on b "learned" at bounding box center [284, 105] width 16 height 5
click at [136, 113] on b "spell" at bounding box center [131, 115] width 10 height 5
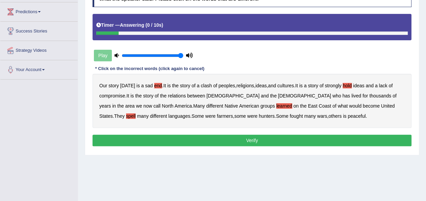
click at [343, 116] on b "is" at bounding box center [344, 115] width 3 height 5
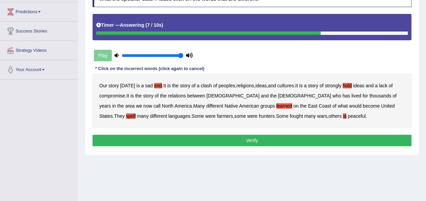
click at [258, 138] on button "Verify" at bounding box center [251, 141] width 319 height 12
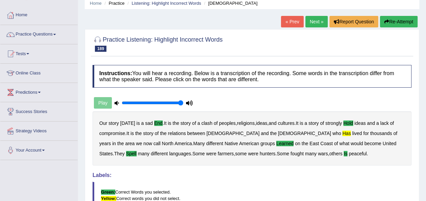
scroll to position [27, 0]
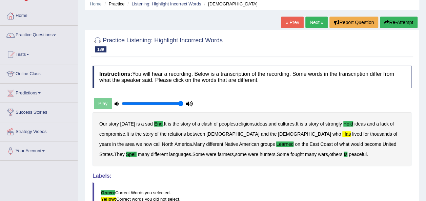
click at [317, 24] on link "Next »" at bounding box center [316, 23] width 22 height 12
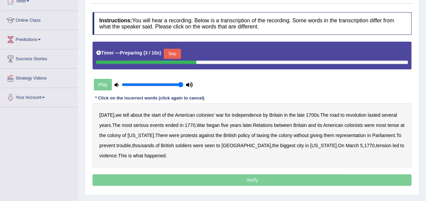
scroll to position [81, 0]
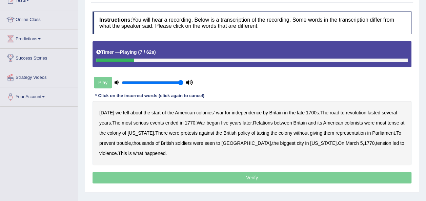
click at [266, 112] on b "by" at bounding box center [265, 112] width 5 height 5
click at [174, 122] on b "ended" at bounding box center [171, 122] width 13 height 5
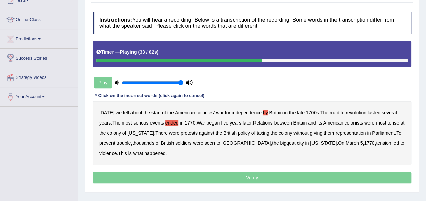
click at [400, 126] on b "at" at bounding box center [402, 122] width 4 height 5
click at [215, 144] on b "seen" at bounding box center [210, 143] width 10 height 5
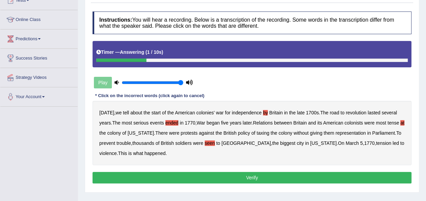
click at [254, 182] on button "Verify" at bounding box center [251, 178] width 319 height 12
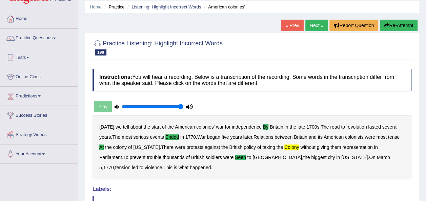
scroll to position [6, 0]
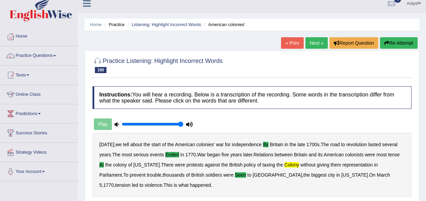
click at [320, 40] on link "Next »" at bounding box center [316, 43] width 22 height 12
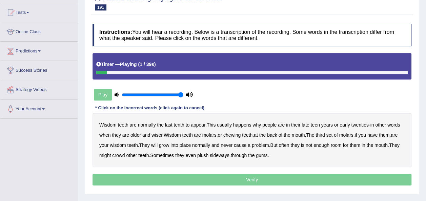
scroll to position [81, 0]
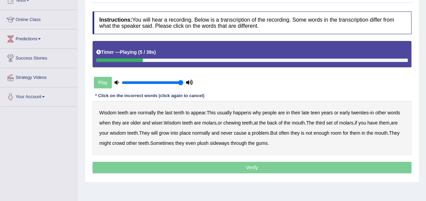
click at [175, 112] on b "tenth" at bounding box center [178, 112] width 10 height 5
click at [257, 111] on b "why" at bounding box center [256, 112] width 8 height 5
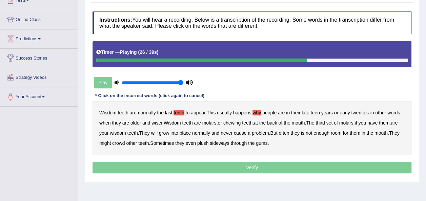
click at [153, 133] on b "will" at bounding box center [154, 132] width 6 height 5
click at [299, 132] on b "they" at bounding box center [294, 132] width 9 height 5
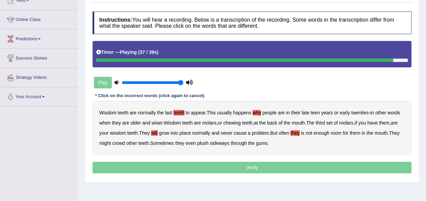
click at [204, 144] on b "plush" at bounding box center [202, 143] width 11 height 5
click at [229, 167] on p "Verify" at bounding box center [251, 168] width 319 height 12
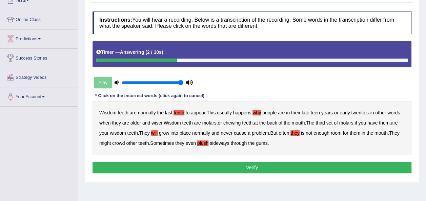
click at [229, 167] on button "Verify" at bounding box center [251, 168] width 319 height 12
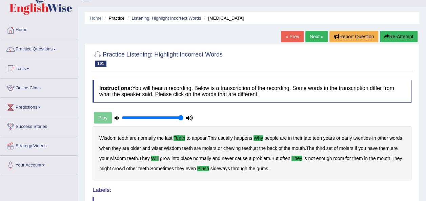
scroll to position [0, 0]
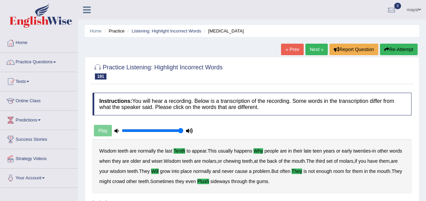
click at [320, 45] on link "Next »" at bounding box center [316, 50] width 22 height 12
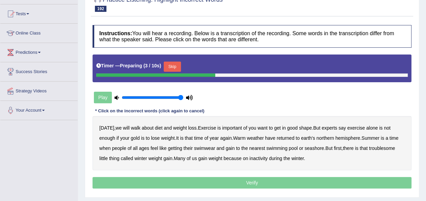
scroll to position [81, 0]
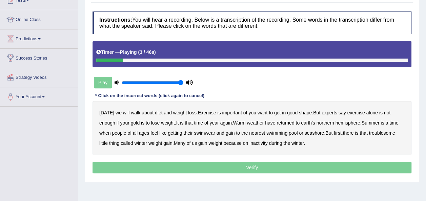
click at [135, 113] on b "walk" at bounding box center [135, 112] width 9 height 5
click at [246, 112] on b "of" at bounding box center [245, 112] width 4 height 5
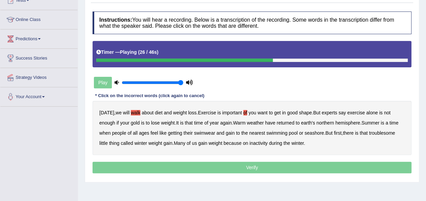
click at [273, 123] on b "have" at bounding box center [270, 122] width 10 height 5
click at [229, 132] on b "gain" at bounding box center [230, 132] width 9 height 5
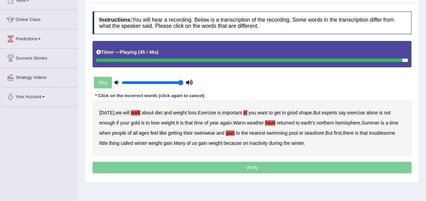
click at [246, 142] on b "on" at bounding box center [244, 143] width 5 height 5
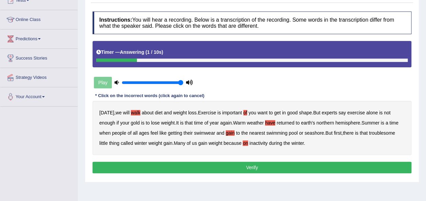
click at [252, 167] on button "Verify" at bounding box center [251, 168] width 319 height 12
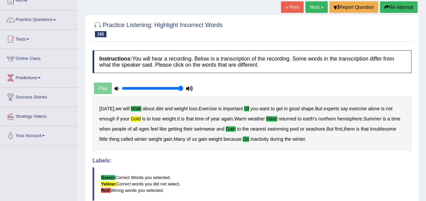
scroll to position [14, 0]
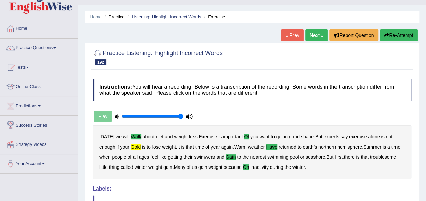
click at [318, 35] on link "Next »" at bounding box center [316, 35] width 22 height 12
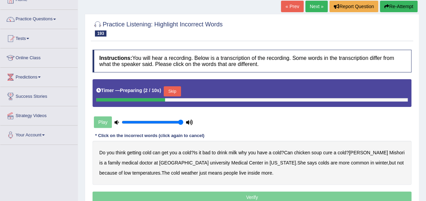
scroll to position [54, 0]
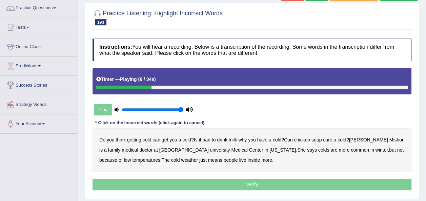
click at [167, 140] on b "get" at bounding box center [165, 139] width 6 height 5
click at [240, 140] on b "why" at bounding box center [242, 139] width 8 height 5
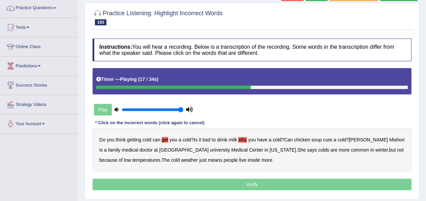
click at [122, 149] on b "medical" at bounding box center [130, 149] width 16 height 5
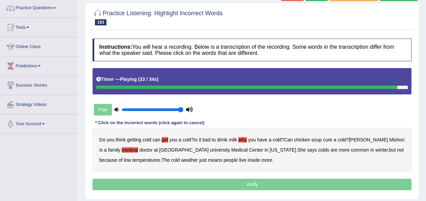
click at [239, 161] on b "live" at bounding box center [242, 159] width 7 height 5
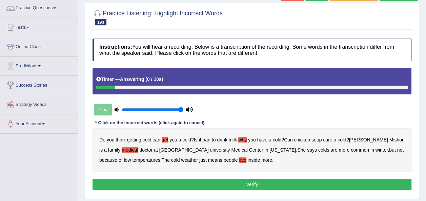
click at [233, 183] on button "Verify" at bounding box center [251, 185] width 319 height 12
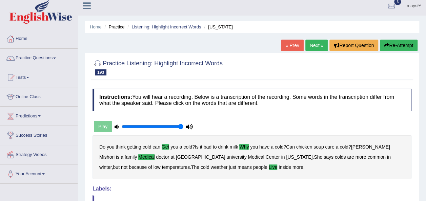
scroll to position [0, 0]
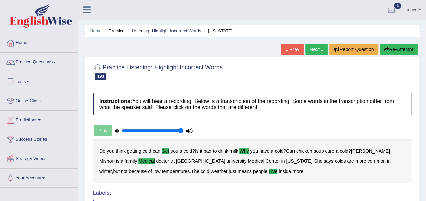
click at [321, 49] on link "Next »" at bounding box center [316, 50] width 22 height 12
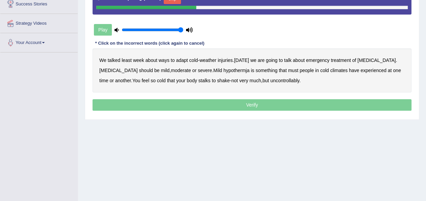
scroll to position [122, 0]
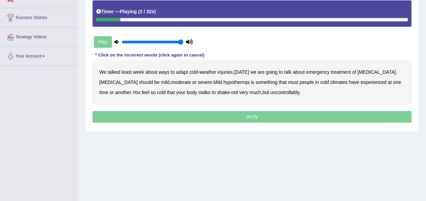
click at [126, 70] on b "least" at bounding box center [127, 71] width 10 height 5
click at [179, 70] on b "adapt" at bounding box center [182, 71] width 12 height 5
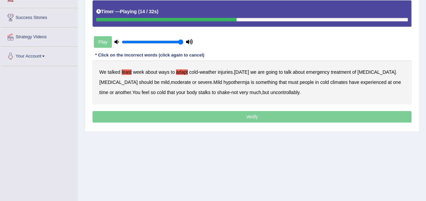
click at [139, 83] on b "should" at bounding box center [146, 82] width 14 height 5
click at [288, 84] on b "must" at bounding box center [293, 82] width 10 height 5
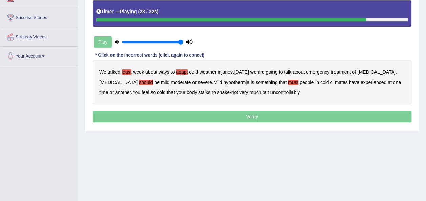
click at [198, 94] on b "stalks" at bounding box center [204, 92] width 12 height 5
click at [231, 115] on p "Verify" at bounding box center [251, 117] width 319 height 12
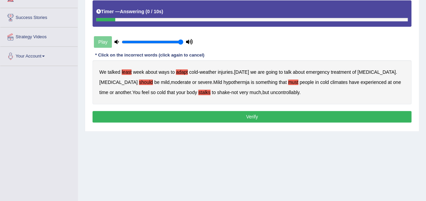
click at [231, 115] on button "Verify" at bounding box center [251, 117] width 319 height 12
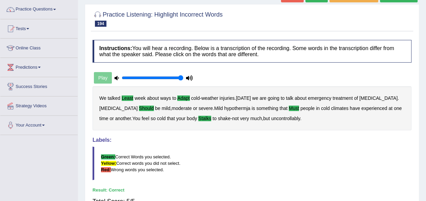
scroll to position [0, 0]
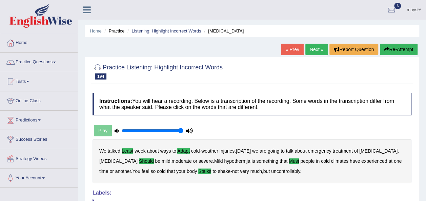
click at [312, 53] on link "Next »" at bounding box center [316, 50] width 22 height 12
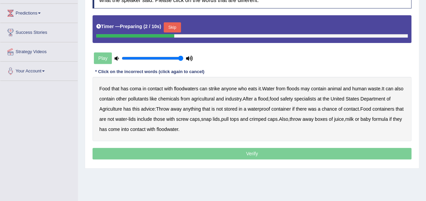
scroll to position [108, 0]
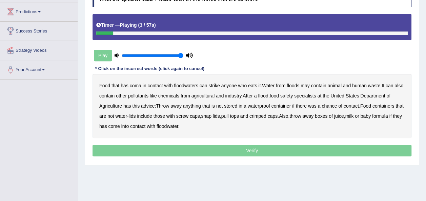
click at [133, 85] on b "coma" at bounding box center [136, 85] width 12 height 5
click at [215, 85] on b "strike" at bounding box center [213, 85] width 11 height 5
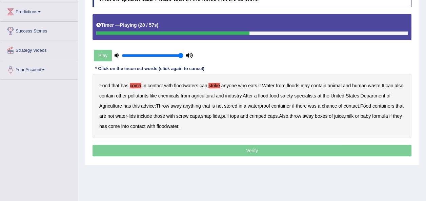
click at [131, 106] on b "has" at bounding box center [127, 105] width 8 height 5
click at [135, 115] on b "lids" at bounding box center [131, 115] width 7 height 5
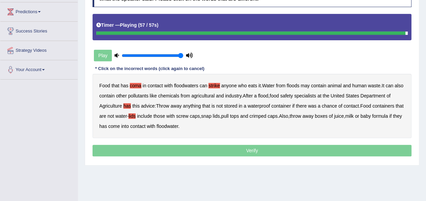
click at [107, 127] on b "has" at bounding box center [103, 126] width 8 height 5
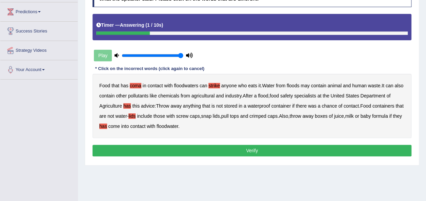
click at [182, 145] on button "Verify" at bounding box center [251, 151] width 319 height 12
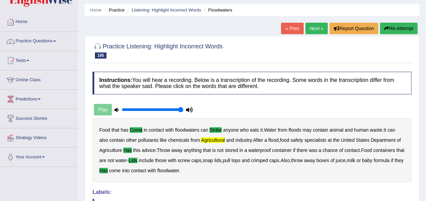
scroll to position [0, 0]
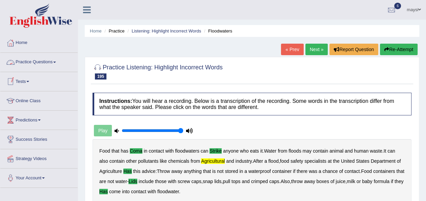
click at [55, 67] on link "Practice Questions" at bounding box center [38, 61] width 77 height 17
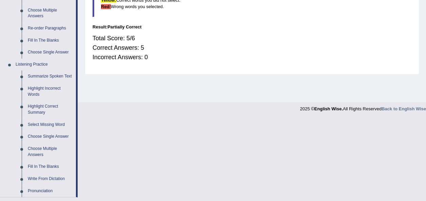
scroll to position [238, 0]
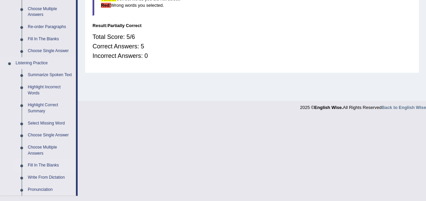
click at [47, 164] on link "Fill In The Blanks" at bounding box center [50, 166] width 51 height 12
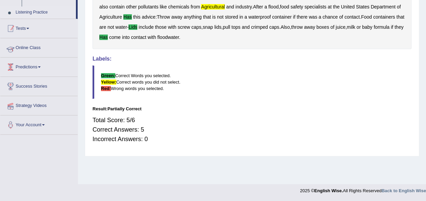
scroll to position [154, 0]
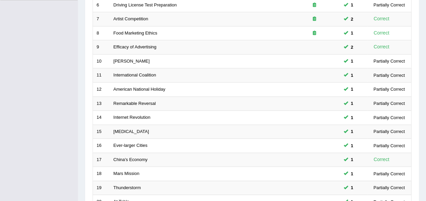
scroll to position [244, 0]
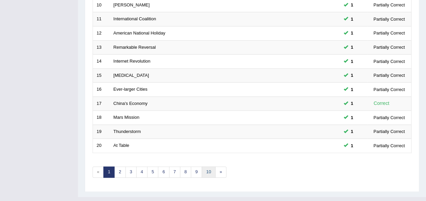
click at [207, 167] on link "10" at bounding box center [209, 172] width 14 height 11
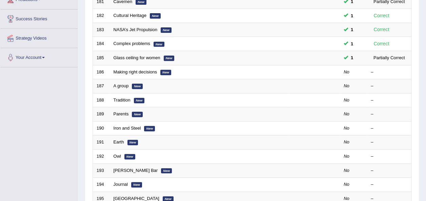
scroll to position [122, 0]
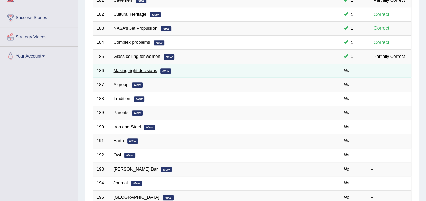
click at [133, 68] on link "Making right decisions" at bounding box center [135, 70] width 44 height 5
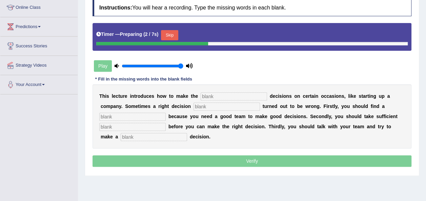
scroll to position [95, 0]
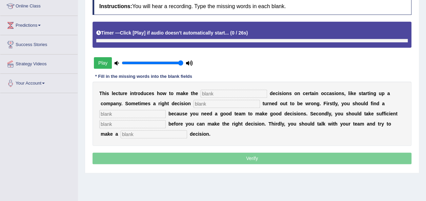
click at [163, 34] on div "Timer — Click [Play] if audio doesn't automatically start... ( 0 / 26s )" at bounding box center [251, 33] width 311 height 12
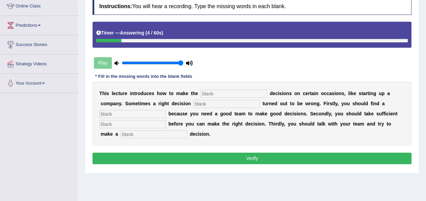
click at [187, 130] on input "text" at bounding box center [154, 134] width 66 height 8
type input "rigorus"
click at [166, 120] on input "text" at bounding box center [132, 124] width 66 height 8
type input "information"
click at [193, 103] on input "text" at bounding box center [226, 104] width 66 height 8
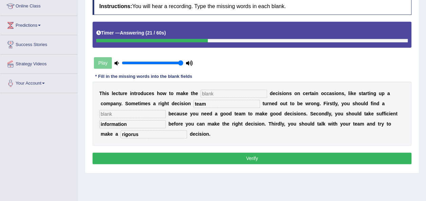
type input "team"
click at [166, 110] on input "text" at bounding box center [132, 114] width 66 height 8
type input "team"
click at [214, 104] on input "team" at bounding box center [226, 104] width 66 height 8
type input "t"
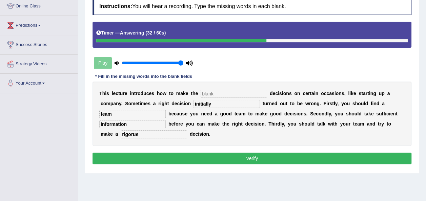
type input "initially"
click at [216, 96] on input "text" at bounding box center [233, 94] width 66 height 8
type input "right"
click at [239, 153] on button "Verify" at bounding box center [251, 159] width 319 height 12
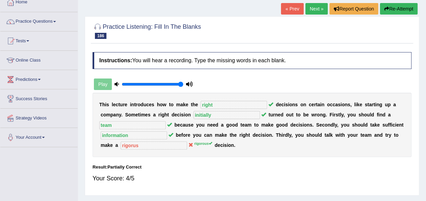
scroll to position [27, 0]
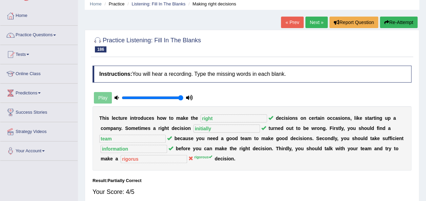
click at [317, 21] on link "Next »" at bounding box center [316, 23] width 22 height 12
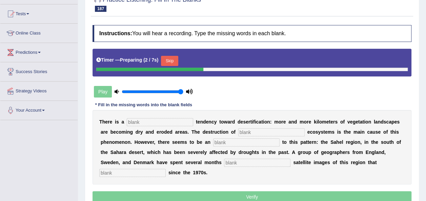
scroll to position [81, 0]
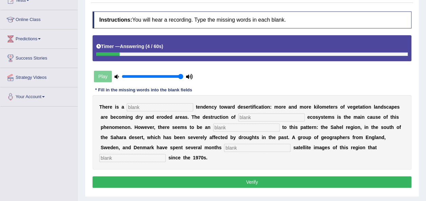
click at [166, 154] on input "text" at bounding box center [132, 158] width 66 height 8
type input "exits"
click at [224, 145] on input "text" at bounding box center [257, 148] width 66 height 8
type input "studying"
click at [213, 126] on input "text" at bounding box center [246, 128] width 66 height 8
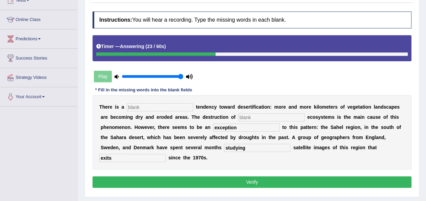
type input "exception"
click at [238, 119] on input "text" at bounding box center [271, 117] width 66 height 8
type input "natural"
click at [144, 103] on input "text" at bounding box center [160, 107] width 66 height 8
type input "worldwide"
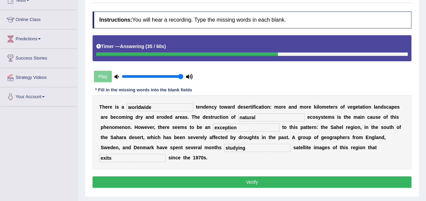
click at [263, 176] on button "Verify" at bounding box center [251, 182] width 319 height 12
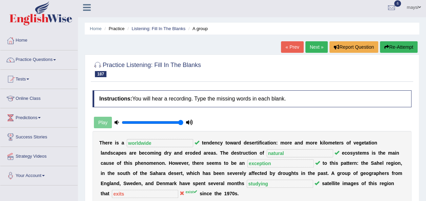
scroll to position [0, 0]
